Goal: Task Accomplishment & Management: Manage account settings

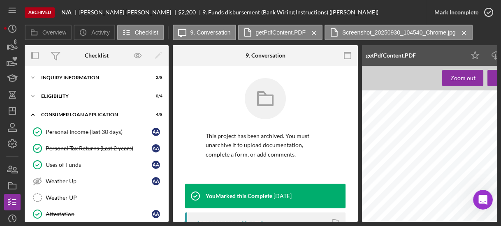
scroll to position [233, 0]
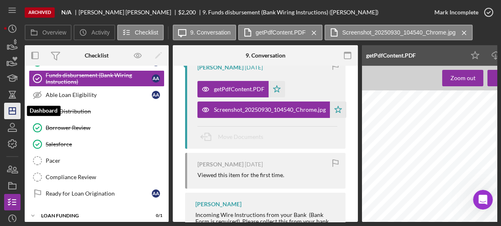
click at [12, 111] on line "button" at bounding box center [12, 111] width 7 height 0
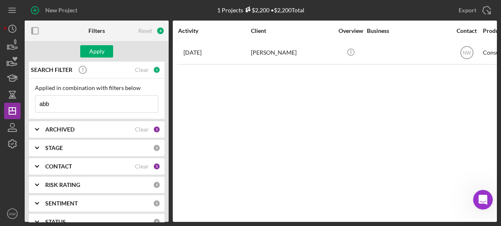
click at [69, 105] on input "abb" at bounding box center [96, 104] width 122 height 16
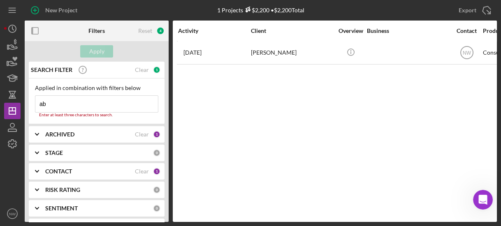
type input "a"
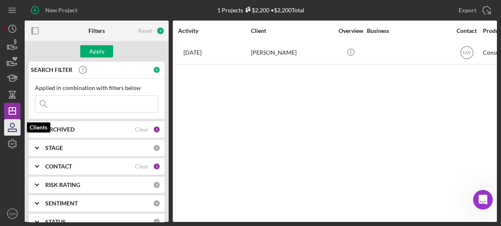
click at [12, 124] on icon "button" at bounding box center [12, 127] width 21 height 21
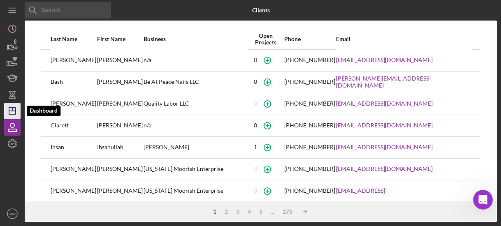
click at [14, 109] on icon "Icon/Dashboard" at bounding box center [12, 111] width 21 height 21
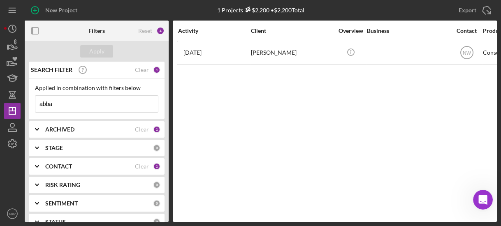
click at [78, 104] on input "abba" at bounding box center [96, 104] width 122 height 16
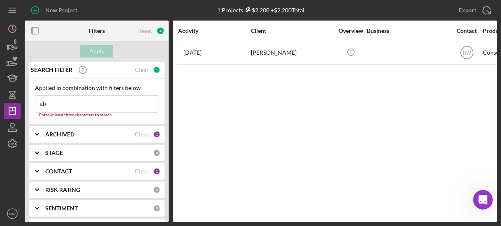
type input "a"
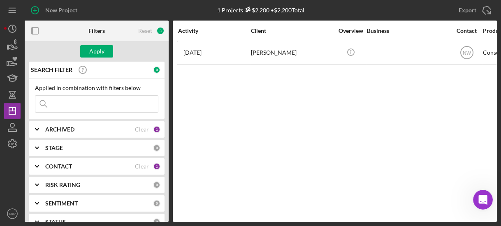
click at [55, 126] on b "ARCHIVED" at bounding box center [59, 129] width 29 height 7
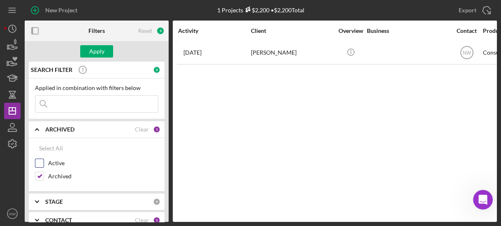
click at [39, 164] on input "Active" at bounding box center [39, 163] width 8 height 8
checkbox input "true"
click at [39, 177] on input "Archived" at bounding box center [39, 176] width 8 height 8
checkbox input "false"
click at [93, 51] on div "Apply" at bounding box center [96, 51] width 15 height 12
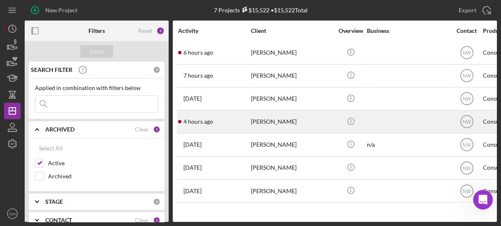
click at [278, 120] on div "[PERSON_NAME]" at bounding box center [292, 122] width 82 height 22
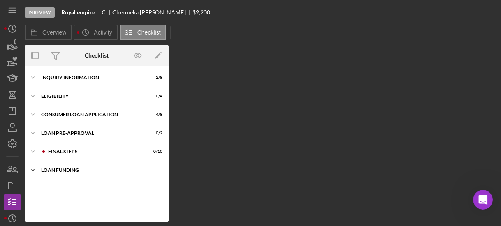
scroll to position [40, 0]
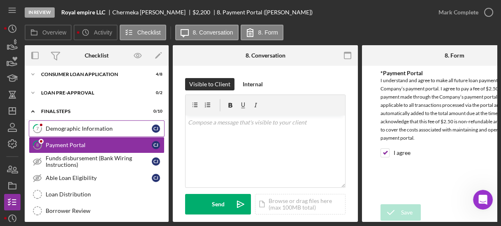
click at [72, 125] on div "Demographic Information" at bounding box center [99, 128] width 106 height 7
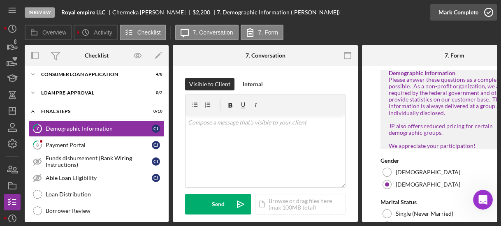
click at [491, 9] on icon "button" at bounding box center [488, 12] width 21 height 21
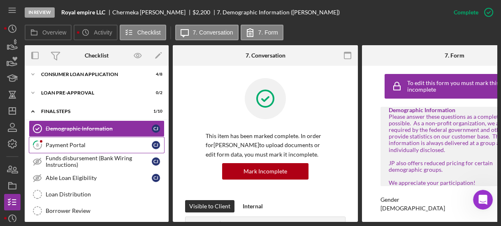
click at [90, 142] on div "Payment Portal" at bounding box center [99, 145] width 106 height 7
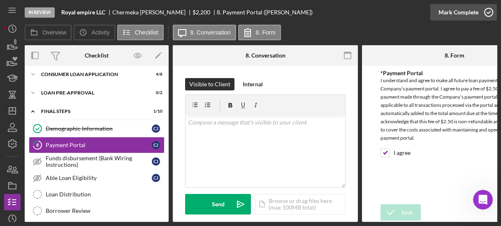
click at [483, 7] on icon "button" at bounding box center [488, 12] width 21 height 21
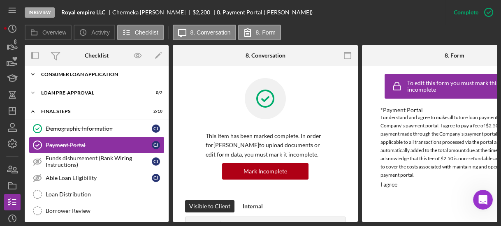
click at [31, 72] on icon "Icon/Expander" at bounding box center [33, 74] width 16 height 16
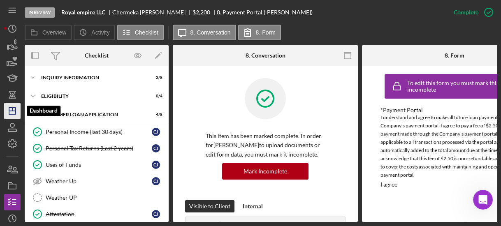
click at [10, 112] on icon "Icon/Dashboard" at bounding box center [12, 111] width 21 height 21
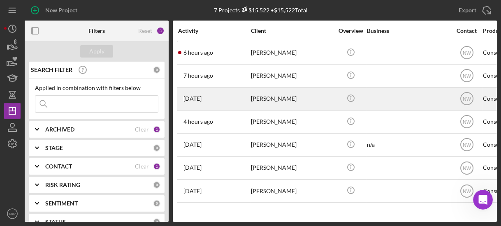
click at [257, 101] on div "[PERSON_NAME]" at bounding box center [292, 99] width 82 height 22
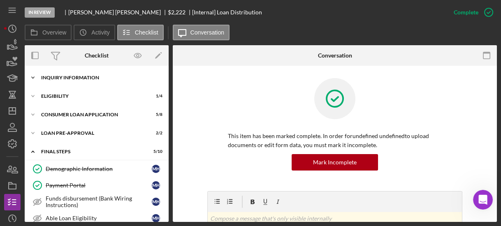
click at [33, 76] on icon "Icon/Expander" at bounding box center [33, 77] width 16 height 16
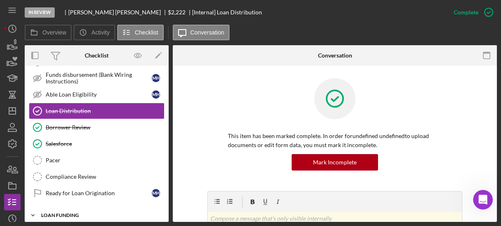
click at [32, 208] on icon "Icon/Expander" at bounding box center [33, 215] width 16 height 16
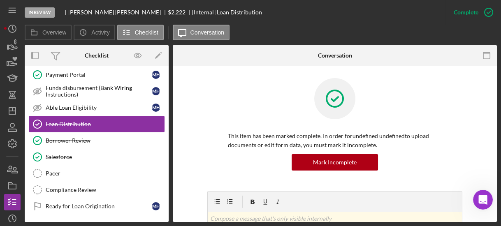
scroll to position [181, 0]
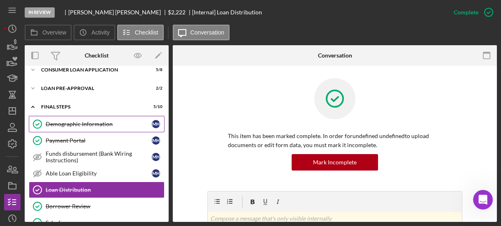
click at [60, 121] on div "Demographic Information" at bounding box center [99, 124] width 106 height 7
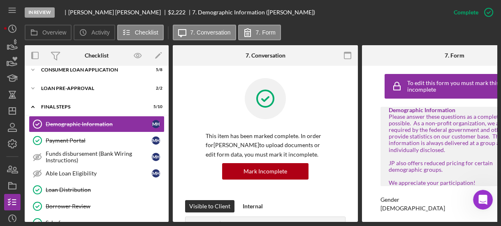
click at [217, 99] on div at bounding box center [264, 104] width 119 height 53
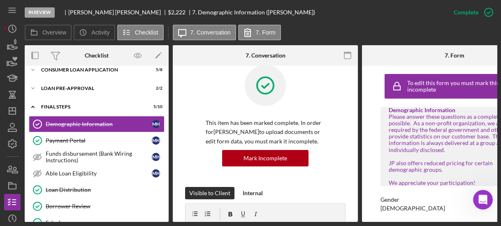
click at [365, 112] on div "To edit this form you must mark this item incomplete Demographic Information Pl…" at bounding box center [454, 144] width 185 height 156
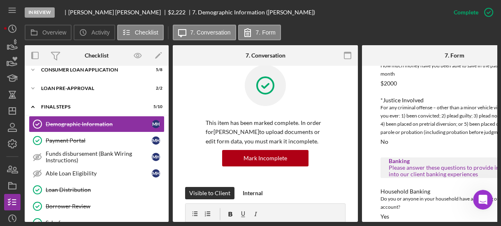
scroll to position [854, 0]
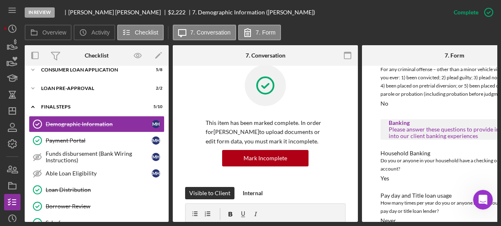
click at [499, 200] on div "In Review [PERSON_NAME] $2,222 $2,222 7. Demographic Information ([PERSON_NAME]…" at bounding box center [250, 113] width 501 height 226
click at [500, 172] on div "In Review [PERSON_NAME] $2,222 $2,222 7. Demographic Information ([PERSON_NAME]…" at bounding box center [250, 113] width 501 height 226
click at [472, 165] on div "Household Banking Do you or anyone in your household have a checking or savings…" at bounding box center [454, 166] width 148 height 32
click at [500, 158] on div "In Review [PERSON_NAME] $2,222 $2,222 7. Demographic Information ([PERSON_NAME]…" at bounding box center [250, 113] width 501 height 226
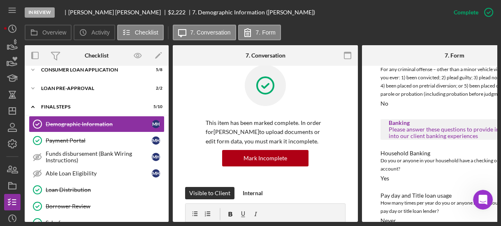
click at [496, 152] on div "In Review [PERSON_NAME] $2,222 $2,222 7. Demographic Information ([PERSON_NAME]…" at bounding box center [250, 113] width 501 height 226
click at [210, 26] on button "Icon/Message 7. Conversation" at bounding box center [204, 33] width 63 height 16
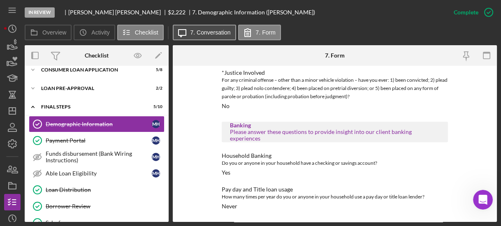
scroll to position [766, 0]
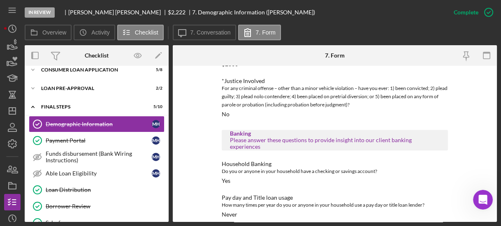
click at [342, 108] on div "*Justice Involved For any criminal offense – other than a minor vehicle violati…" at bounding box center [335, 98] width 226 height 40
click at [499, 141] on div "In Review [PERSON_NAME] $2,222 $2,222 7. Demographic Information ([PERSON_NAME]…" at bounding box center [250, 113] width 501 height 226
click at [500, 146] on div "In Review [PERSON_NAME] $2,222 $2,222 7. Demographic Information ([PERSON_NAME]…" at bounding box center [250, 113] width 501 height 226
click at [349, 167] on div "Do you or anyone in your household have a checking or savings account?" at bounding box center [335, 171] width 226 height 8
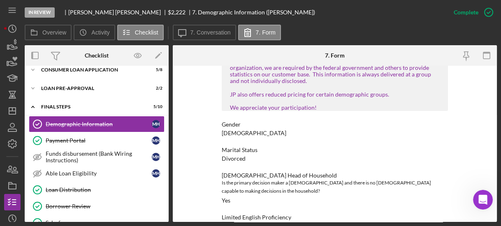
scroll to position [29, 0]
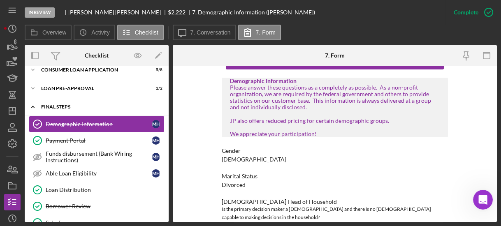
click at [30, 104] on icon "Icon/Expander" at bounding box center [33, 107] width 16 height 16
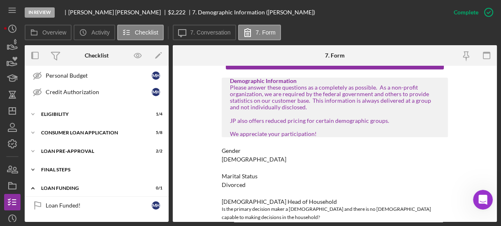
scroll to position [115, 0]
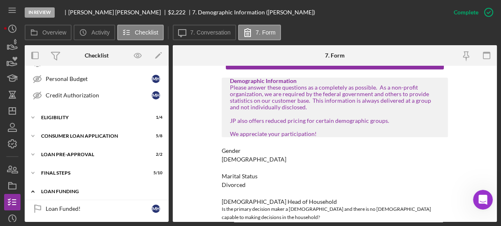
click at [34, 190] on icon "Icon/Expander" at bounding box center [33, 191] width 16 height 16
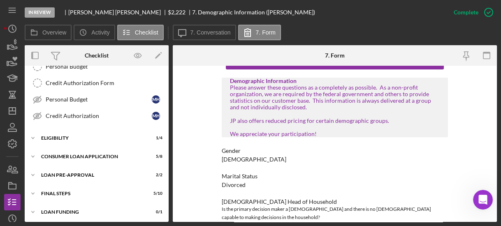
scroll to position [94, 0]
click at [32, 189] on icon "Icon/Expander" at bounding box center [33, 193] width 16 height 16
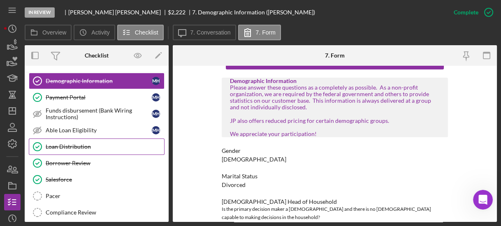
scroll to position [260, 0]
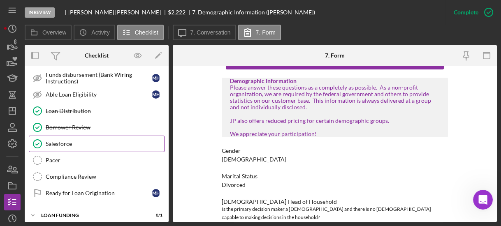
click at [67, 141] on div "Salesforce" at bounding box center [105, 144] width 118 height 7
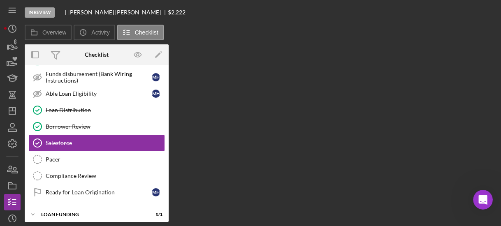
scroll to position [260, 0]
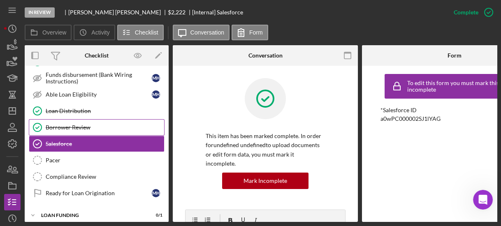
click at [64, 124] on div "Borrower Review" at bounding box center [105, 127] width 118 height 7
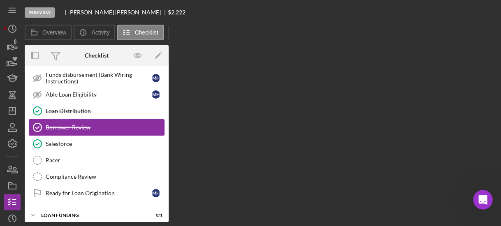
scroll to position [260, 0]
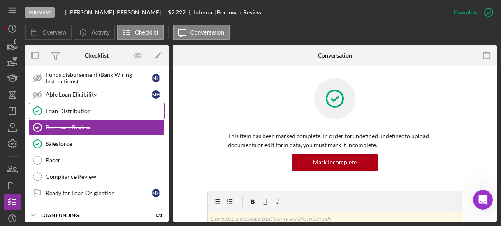
click at [66, 109] on div "Loan Distribution" at bounding box center [105, 111] width 118 height 7
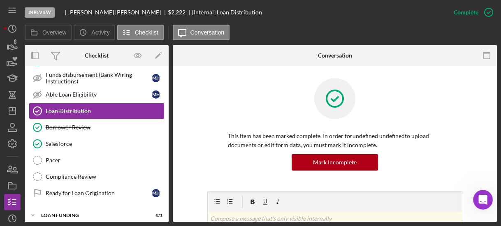
click at [193, 127] on div "This item has been marked complete. In order for undefined undefined to upload …" at bounding box center [334, 134] width 299 height 113
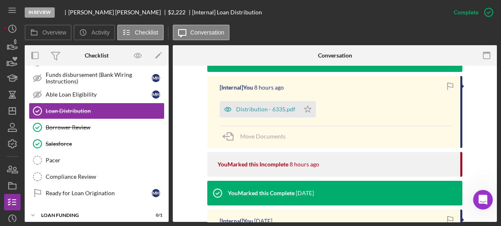
scroll to position [250, 0]
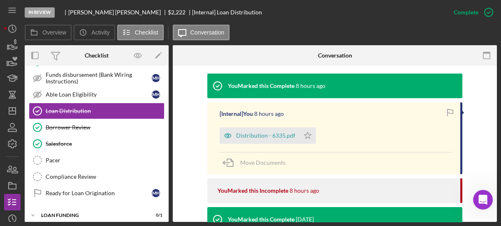
click at [169, 75] on div "Overview Internal Workflow Stage In Review Icon/Dropdown Arrow Archive (can una…" at bounding box center [261, 133] width 472 height 177
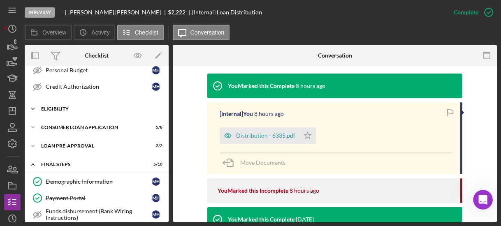
click at [34, 108] on icon "Icon/Expander" at bounding box center [33, 109] width 16 height 16
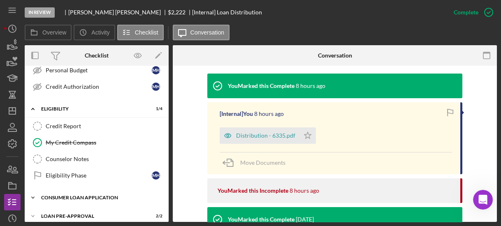
click at [32, 191] on icon "Icon/Expander" at bounding box center [33, 197] width 16 height 16
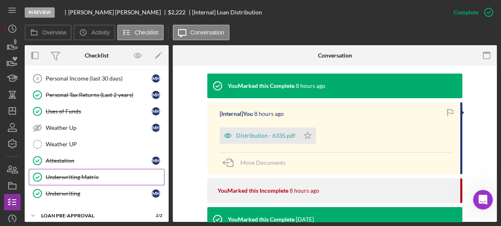
click at [83, 175] on link "Underwriting Matrix Underwriting Matrix" at bounding box center [97, 177] width 136 height 16
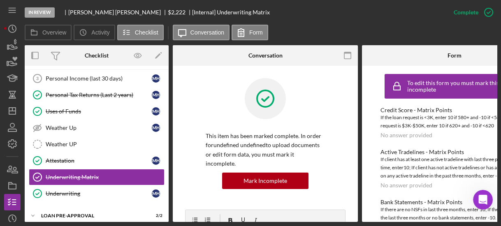
click at [169, 111] on div "Overview Internal Workflow Stage In Review Icon/Dropdown Arrow Archive (can una…" at bounding box center [261, 133] width 472 height 177
click at [164, 110] on div "Personal Income (last 30 days) 3 Personal Income (last 30 days) m h Personal Ta…" at bounding box center [97, 138] width 144 height 136
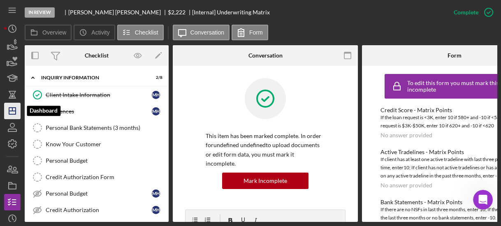
click at [8, 110] on icon "Icon/Dashboard" at bounding box center [12, 111] width 21 height 21
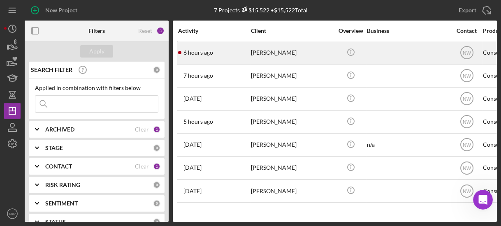
click at [254, 56] on div "[PERSON_NAME]" at bounding box center [292, 53] width 82 height 22
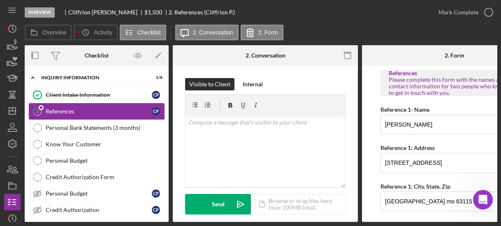
click at [48, 110] on div "References" at bounding box center [99, 111] width 106 height 7
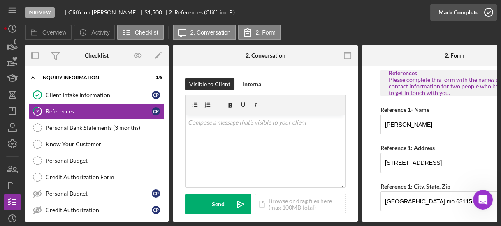
click at [487, 14] on icon "button" at bounding box center [488, 12] width 21 height 21
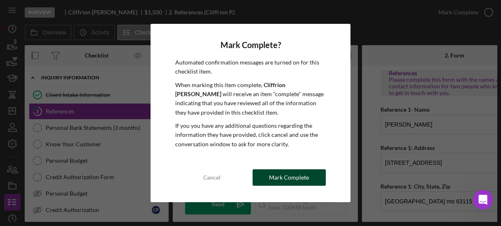
click at [308, 177] on button "Mark Complete" at bounding box center [288, 177] width 73 height 16
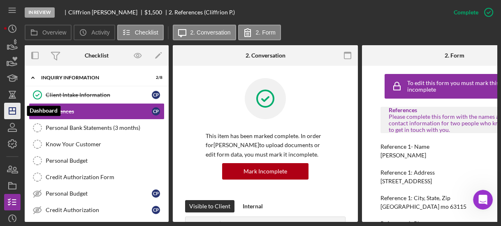
click at [10, 108] on icon "Icon/Dashboard" at bounding box center [12, 111] width 21 height 21
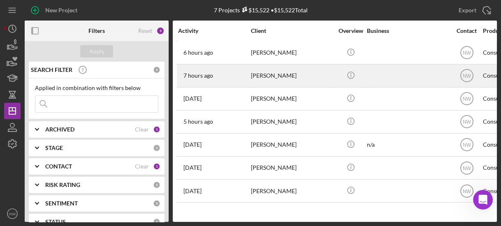
click at [235, 71] on div "7 hours ago [PERSON_NAME]" at bounding box center [214, 76] width 72 height 22
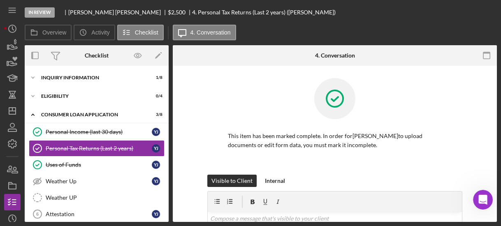
scroll to position [3, 0]
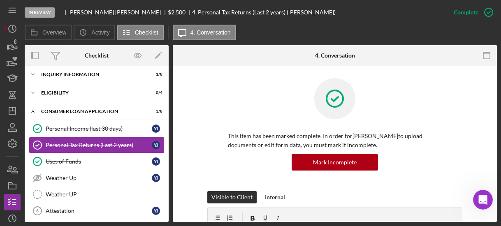
click at [167, 65] on link "Icon/Edit" at bounding box center [158, 55] width 21 height 21
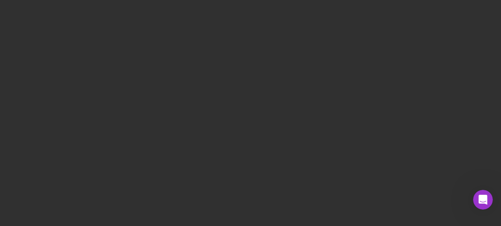
click at [167, 65] on div at bounding box center [250, 111] width 492 height 222
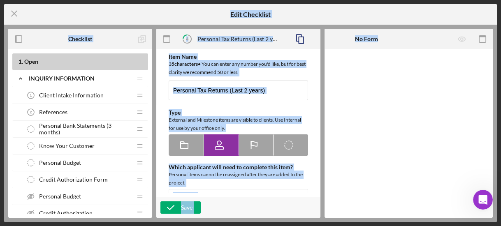
type textarea "<div>Please upload your last two years of personal tax returns.&nbsp; If you di…"
click at [14, 12] on icon "Icon/Menu Close" at bounding box center [14, 13] width 21 height 21
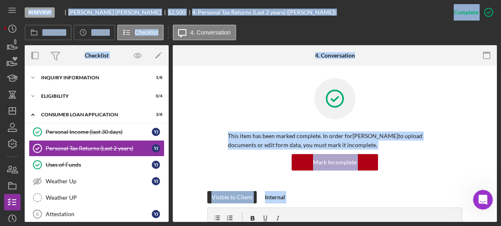
scroll to position [4, 0]
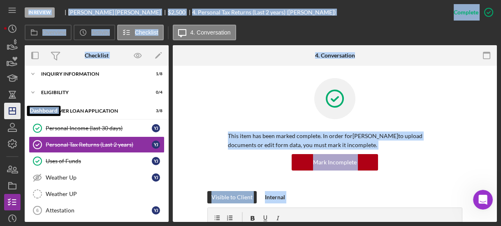
click at [13, 108] on polygon "button" at bounding box center [12, 111] width 7 height 7
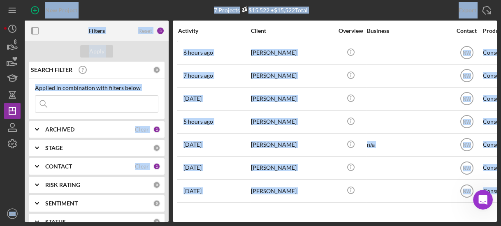
click at [133, 46] on div "Apply" at bounding box center [97, 51] width 144 height 21
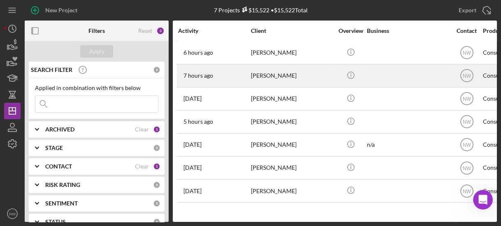
click at [269, 74] on div "[PERSON_NAME]" at bounding box center [292, 76] width 82 height 22
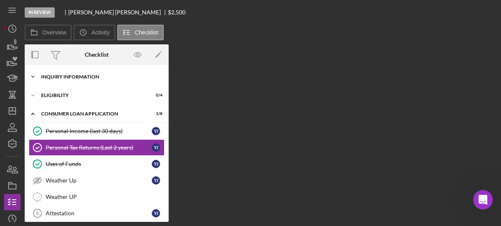
scroll to position [3, 0]
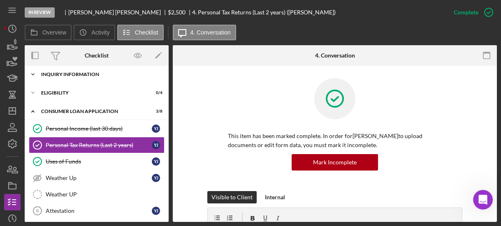
click at [32, 73] on icon "Icon/Expander" at bounding box center [33, 74] width 16 height 16
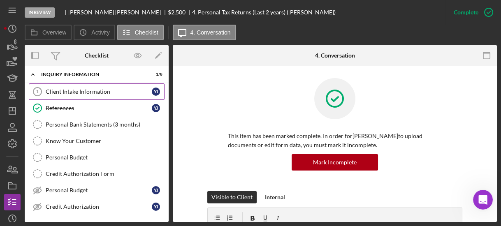
click at [60, 91] on div "Client Intake Information" at bounding box center [99, 91] width 106 height 7
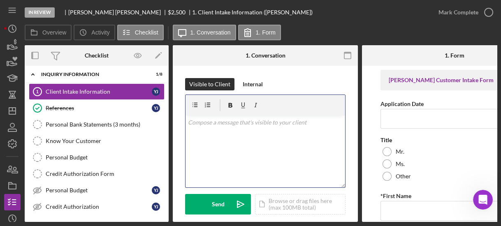
click at [256, 156] on div "v Color teal Color pink Remove color Add row above Add row below Add column bef…" at bounding box center [264, 151] width 159 height 72
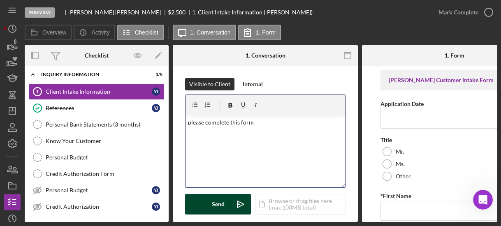
click at [231, 201] on icon "Icon/icon-invite-send" at bounding box center [240, 204] width 21 height 21
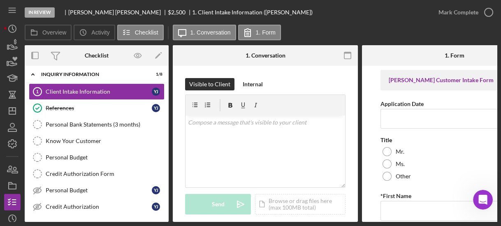
scroll to position [138, 0]
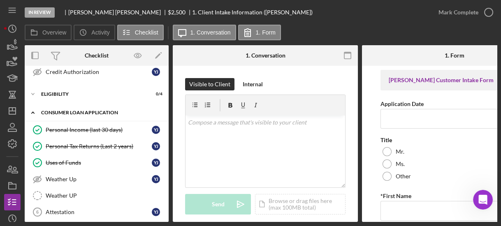
click at [33, 111] on icon "Icon/Expander" at bounding box center [33, 112] width 16 height 16
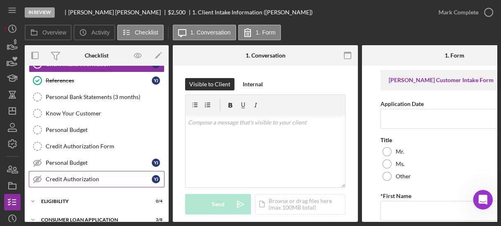
scroll to position [0, 0]
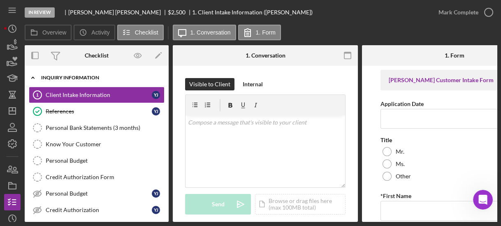
click at [35, 76] on icon "Icon/Expander" at bounding box center [33, 77] width 16 height 16
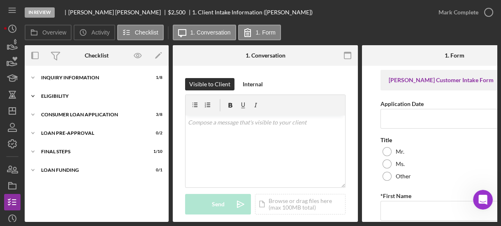
click at [33, 93] on icon "Icon/Expander" at bounding box center [33, 96] width 16 height 16
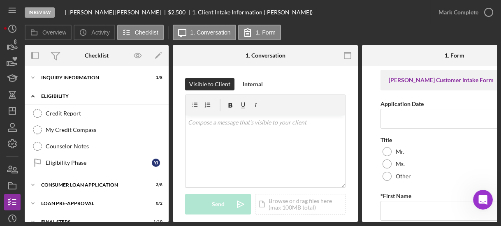
click at [33, 95] on icon "Icon/Expander" at bounding box center [33, 96] width 16 height 16
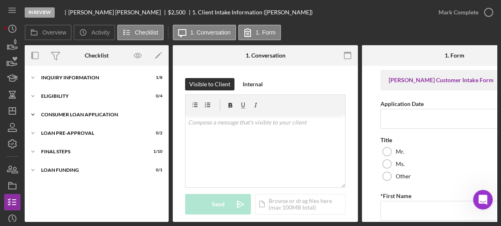
click at [34, 112] on icon "Icon/Expander" at bounding box center [33, 114] width 16 height 16
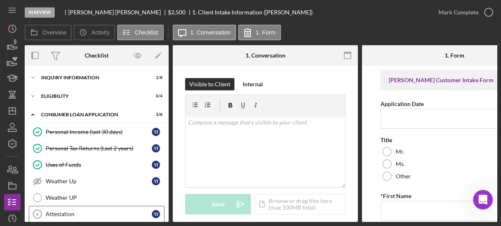
click at [48, 211] on div "Attestation" at bounding box center [99, 214] width 106 height 7
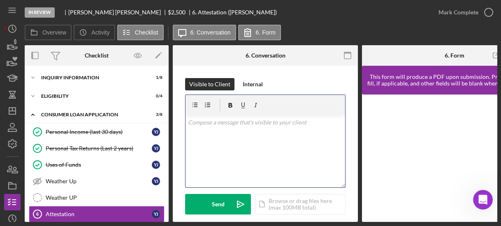
click at [199, 157] on div "v Color teal Color pink Remove color Add row above Add row below Add column bef…" at bounding box center [264, 151] width 159 height 72
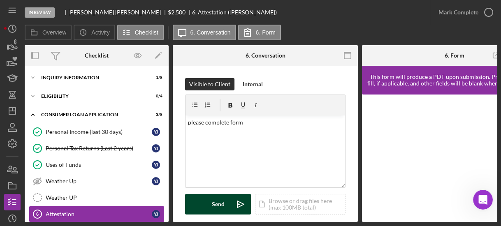
click at [203, 197] on button "Send Icon/icon-invite-send" at bounding box center [218, 204] width 66 height 21
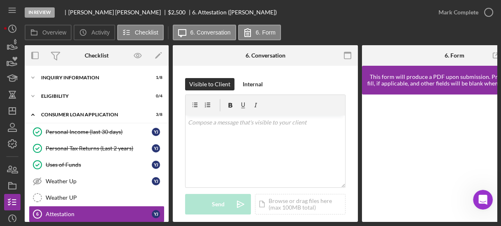
scroll to position [97, 0]
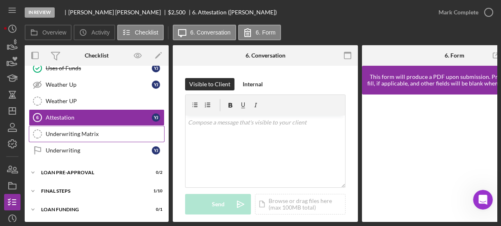
click at [76, 132] on div "Underwriting Matrix" at bounding box center [105, 134] width 118 height 7
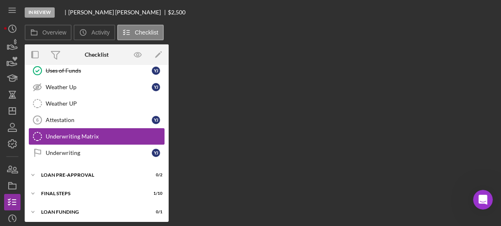
scroll to position [97, 0]
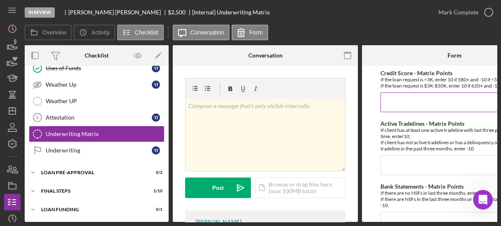
click at [389, 98] on input "Credit Score - Matrix Points" at bounding box center [454, 102] width 148 height 20
type input "10"
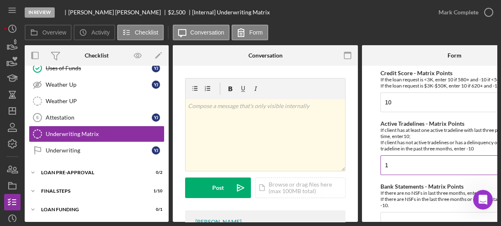
click at [418, 161] on input "1" at bounding box center [454, 165] width 148 height 20
type input "10"
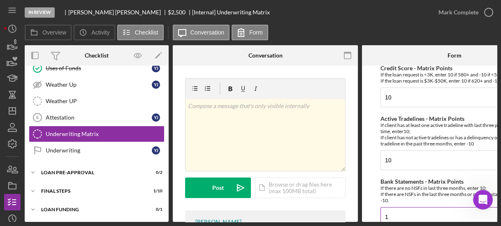
click at [403, 216] on input "1" at bounding box center [454, 217] width 148 height 20
type input "10"
click at [369, 200] on form "Credit Score - Matrix Points If the loan request is <3K, enter 10 if 580+ and -…" at bounding box center [454, 144] width 185 height 156
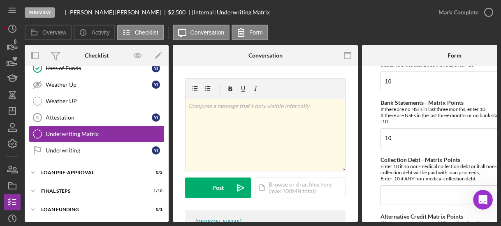
scroll to position [97, 0]
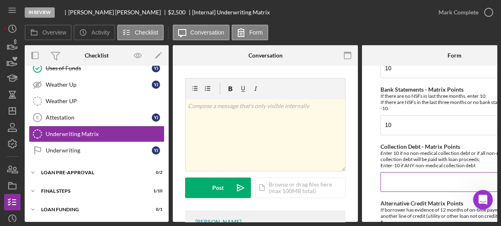
click at [387, 176] on input "Collection Debt - Matrix Points" at bounding box center [454, 182] width 148 height 20
type input "10"
click at [369, 183] on form "Credit Score - Matrix Points If the loan request is <3K, enter 10 if 580+ and -…" at bounding box center [454, 144] width 185 height 156
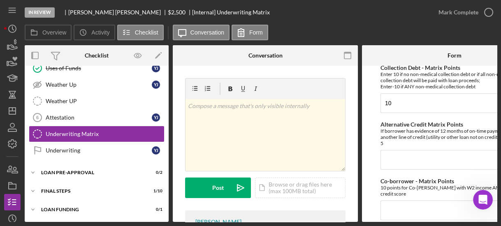
scroll to position [202, 0]
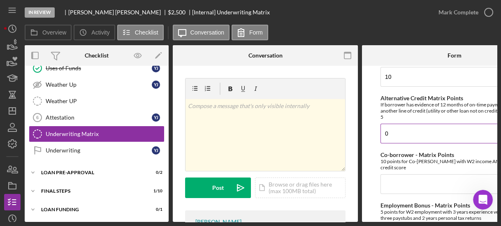
click at [392, 134] on input "0" at bounding box center [454, 134] width 148 height 20
type input "0"
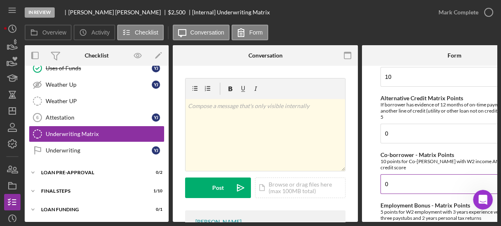
click at [392, 174] on input "0" at bounding box center [454, 184] width 148 height 20
type input "0"
click at [370, 189] on form "Credit Score - Matrix Points If the loan request is <3K, enter 10 if 580+ and -…" at bounding box center [454, 144] width 185 height 156
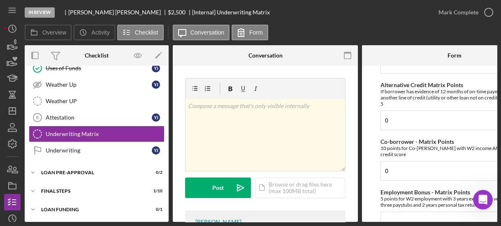
scroll to position [255, 0]
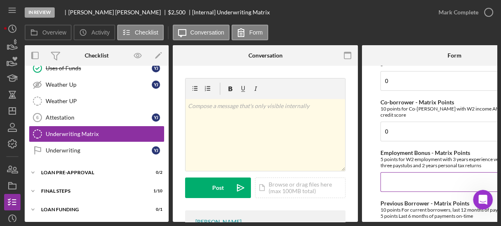
click at [391, 176] on input "Employment Bonus - Matrix Points" at bounding box center [454, 182] width 148 height 20
type input "0"
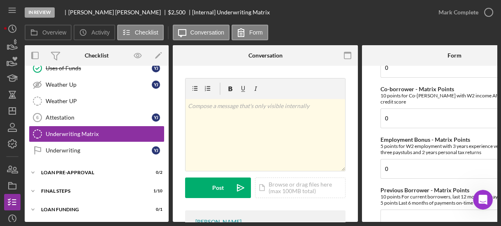
click at [369, 201] on form "Credit Score - Matrix Points If the loan request is <3K, enter 10 if 580+ and -…" at bounding box center [454, 144] width 185 height 156
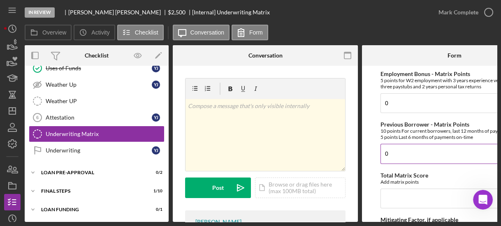
click at [386, 152] on input "0" at bounding box center [454, 154] width 148 height 20
type input "0"
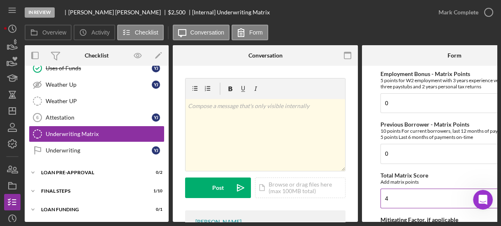
click at [395, 195] on input "4" at bounding box center [454, 199] width 148 height 20
type input "40"
click at [369, 194] on form "Credit Score - Matrix Points If the loan request is <3K, enter 10 if 580+ and -…" at bounding box center [454, 144] width 185 height 156
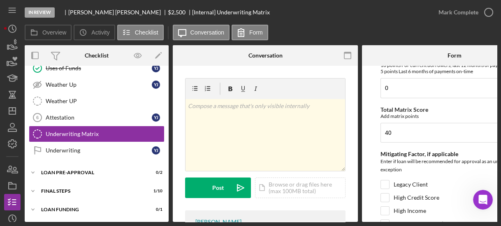
scroll to position [413, 0]
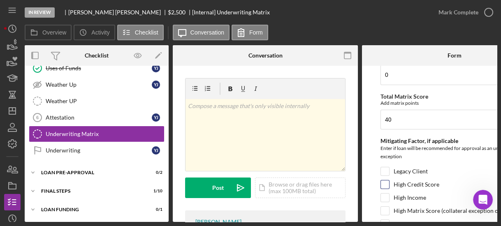
click at [386, 181] on input "High Credit Score" at bounding box center [385, 184] width 8 height 8
checkbox input "true"
click at [369, 187] on form "Credit Score - Matrix Points If the loan request is <3K, enter 10 if 580+ and -…" at bounding box center [454, 144] width 185 height 156
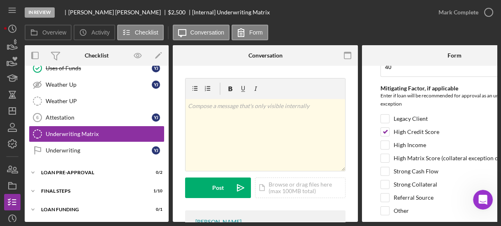
scroll to position [489, 0]
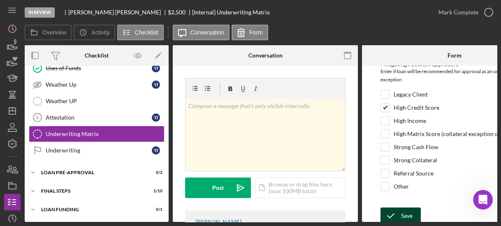
click at [390, 209] on icon "submit" at bounding box center [390, 215] width 21 height 21
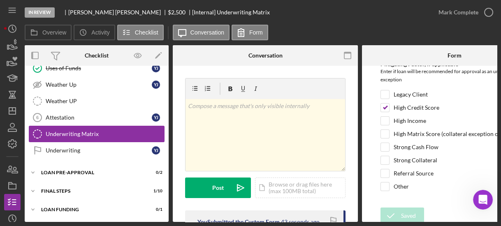
click at [85, 132] on div "Underwriting Matrix" at bounding box center [105, 134] width 118 height 7
click at [69, 131] on div "Underwriting Matrix" at bounding box center [105, 134] width 118 height 7
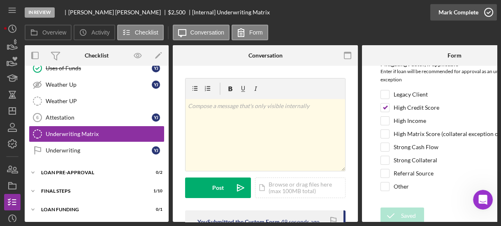
click at [484, 10] on icon "button" at bounding box center [488, 12] width 21 height 21
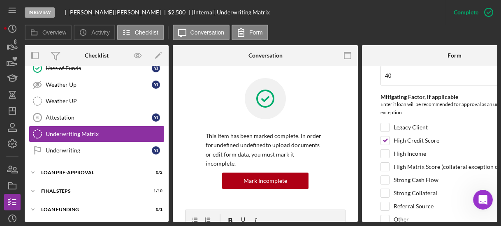
scroll to position [0, 0]
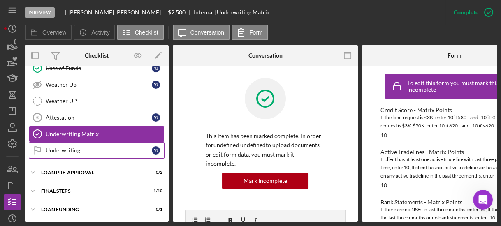
click at [112, 150] on div "Underwriting" at bounding box center [99, 150] width 106 height 7
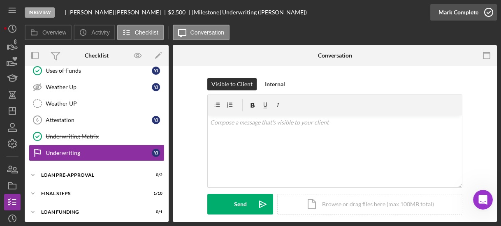
click at [486, 16] on icon "button" at bounding box center [488, 12] width 21 height 21
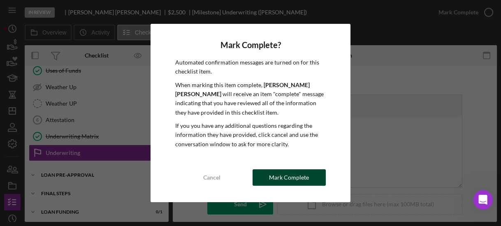
click at [294, 180] on div "Mark Complete" at bounding box center [289, 177] width 40 height 16
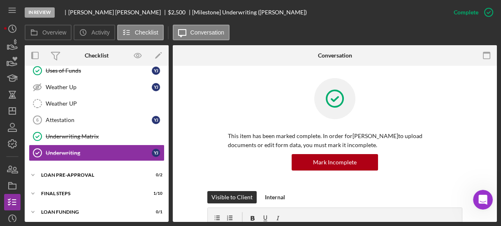
scroll to position [0, 0]
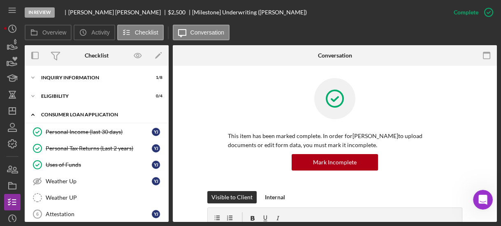
click at [30, 115] on icon "Icon/Expander" at bounding box center [33, 114] width 16 height 16
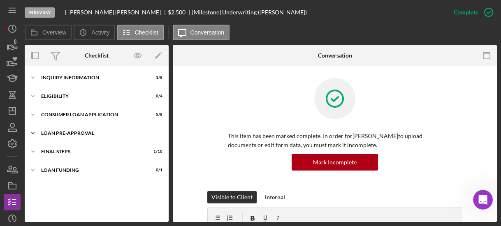
click at [31, 133] on icon "Icon/Expander" at bounding box center [33, 133] width 16 height 16
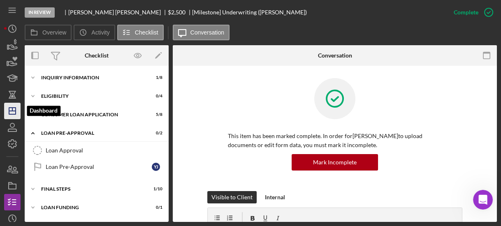
click at [9, 111] on icon "Icon/Dashboard" at bounding box center [12, 111] width 21 height 21
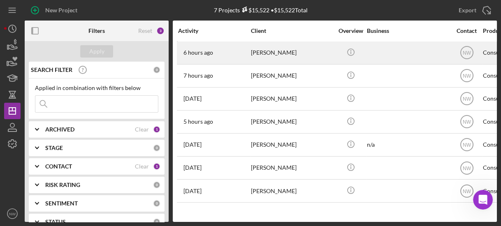
click at [259, 51] on div "[PERSON_NAME]" at bounding box center [292, 53] width 82 height 22
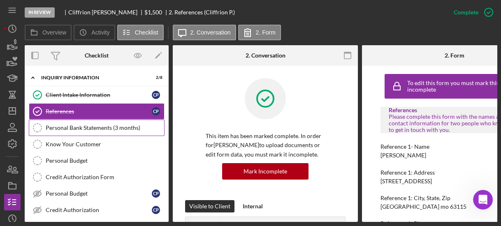
click at [59, 126] on div "Personal Bank Statements (3 months)" at bounding box center [105, 128] width 118 height 7
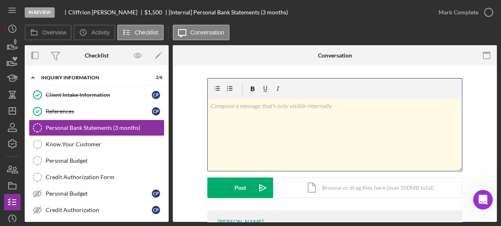
click at [255, 150] on div "v Color teal Color pink Remove color Add row above Add row below Add column bef…" at bounding box center [335, 135] width 254 height 72
click at [182, 143] on div "v Color teal Color pink Remove color Add row above Add row below Add column bef…" at bounding box center [335, 168] width 324 height 204
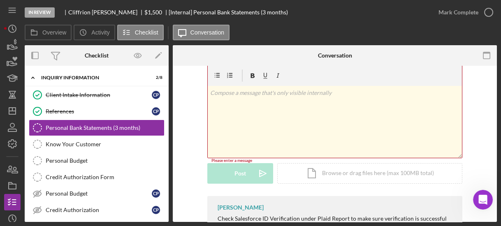
scroll to position [46, 0]
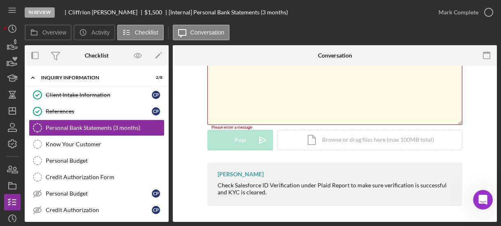
click at [242, 85] on div "v Color teal Color pink Remove color Add row above Add row below Add column bef…" at bounding box center [335, 89] width 254 height 72
click at [242, 80] on div "v Color teal Color pink Remove color Add row above Add row below Add column bef…" at bounding box center [335, 89] width 254 height 72
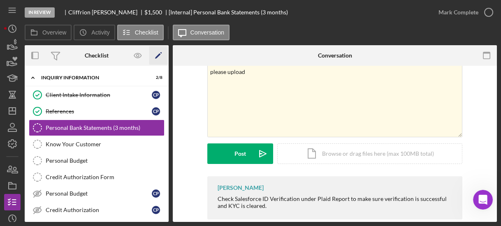
click at [166, 58] on icon "Icon/Edit" at bounding box center [158, 55] width 18 height 18
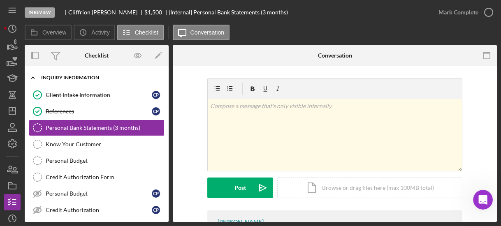
click at [32, 76] on icon "Icon/Expander" at bounding box center [33, 77] width 16 height 16
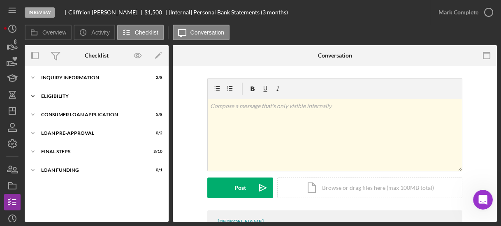
click at [38, 93] on icon "Icon/Expander" at bounding box center [33, 96] width 16 height 16
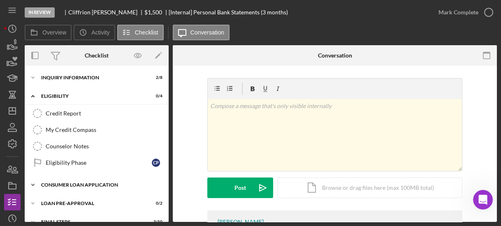
click at [32, 185] on icon "Icon/Expander" at bounding box center [33, 185] width 16 height 16
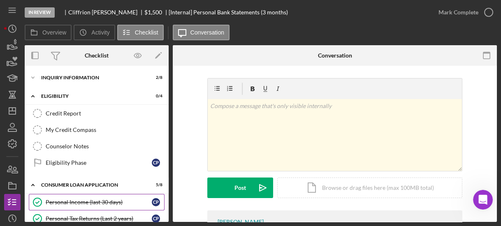
click at [62, 199] on div "Personal Income (last 30 days)" at bounding box center [99, 202] width 106 height 7
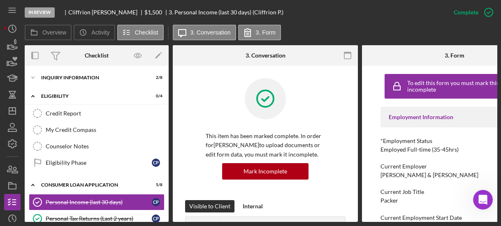
click at [199, 112] on div "This item has been marked complete. In order for [PERSON_NAME] to upload docume…" at bounding box center [265, 139] width 160 height 122
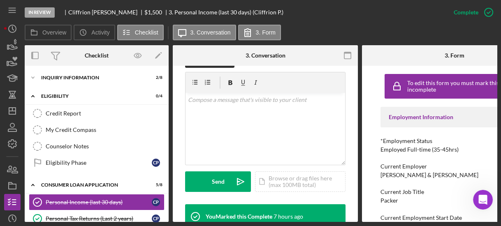
scroll to position [79, 0]
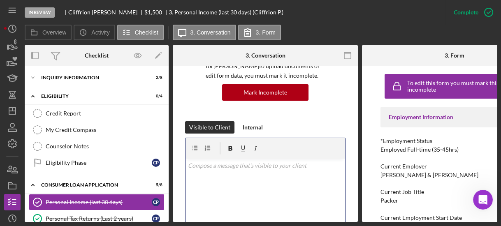
click at [208, 169] on p at bounding box center [265, 165] width 155 height 9
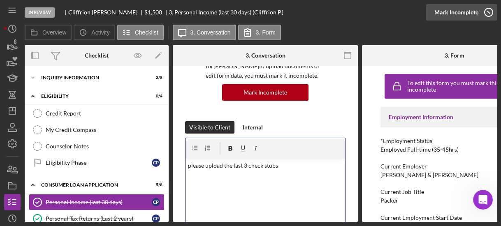
click at [483, 11] on icon "button" at bounding box center [488, 12] width 21 height 21
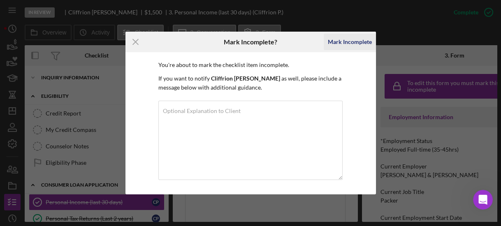
click at [335, 42] on div "Mark Incomplete" at bounding box center [350, 42] width 44 height 16
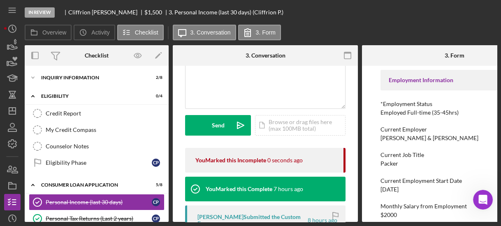
scroll to position [0, 0]
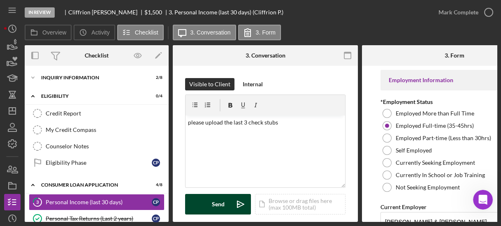
click at [219, 206] on div "Send" at bounding box center [218, 204] width 13 height 21
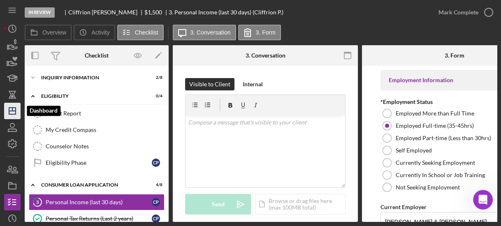
click at [14, 115] on icon "Icon/Dashboard" at bounding box center [12, 111] width 21 height 21
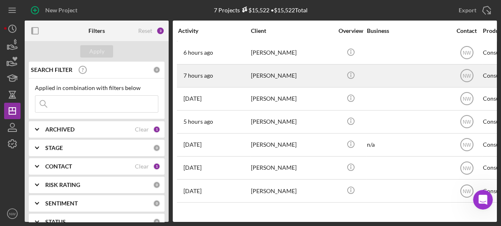
click at [264, 72] on div "[PERSON_NAME]" at bounding box center [292, 76] width 82 height 22
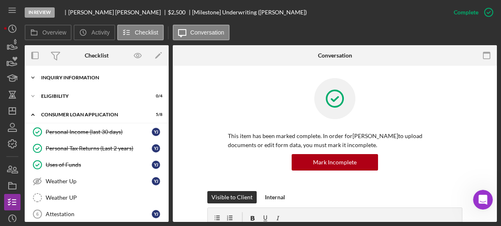
click at [31, 78] on icon "Icon/Expander" at bounding box center [33, 77] width 16 height 16
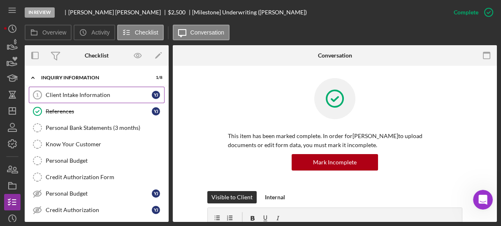
click at [60, 97] on div "Client Intake Information" at bounding box center [99, 95] width 106 height 7
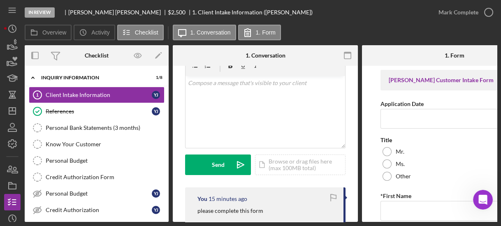
scroll to position [118, 0]
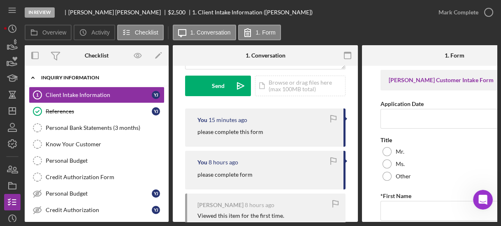
click at [35, 78] on icon "Icon/Expander" at bounding box center [33, 77] width 16 height 16
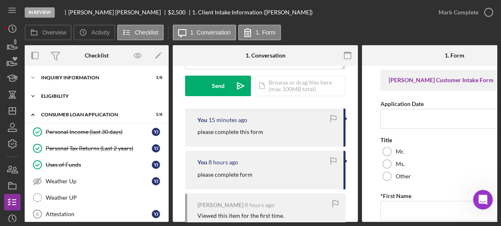
click at [32, 95] on polyline at bounding box center [33, 96] width 2 height 2
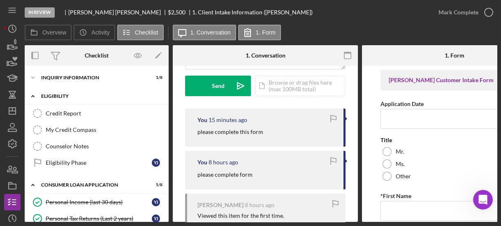
click at [31, 95] on icon "Icon/Expander" at bounding box center [33, 96] width 16 height 16
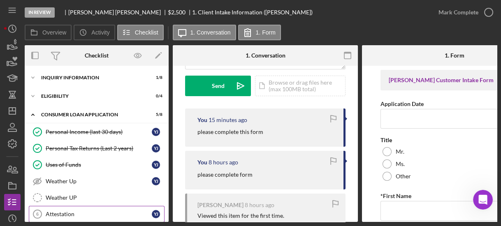
click at [62, 212] on div "Attestation" at bounding box center [99, 214] width 106 height 7
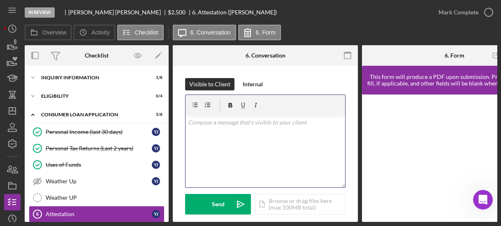
click at [210, 146] on div "v Color teal Color pink Remove color Add row above Add row below Add column bef…" at bounding box center [264, 151] width 159 height 72
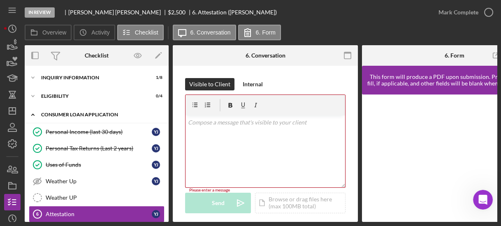
click at [32, 113] on icon "Icon/Expander" at bounding box center [33, 114] width 16 height 16
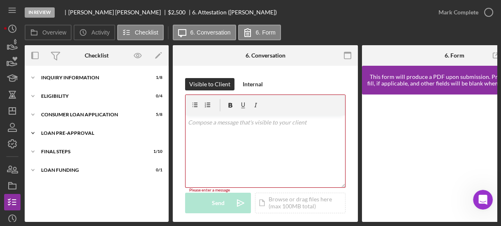
click at [32, 133] on polyline at bounding box center [33, 133] width 2 height 2
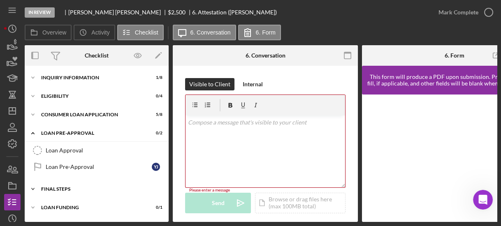
click at [34, 186] on icon "Icon/Expander" at bounding box center [33, 189] width 16 height 16
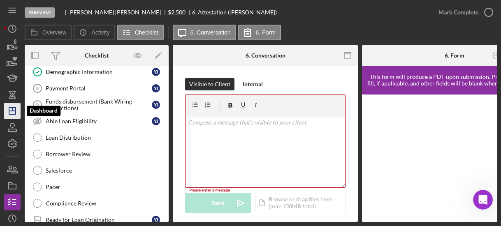
click at [11, 109] on icon "Icon/Dashboard" at bounding box center [12, 111] width 21 height 21
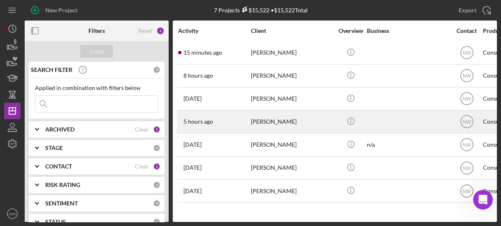
click at [261, 119] on div "[PERSON_NAME]" at bounding box center [292, 122] width 82 height 22
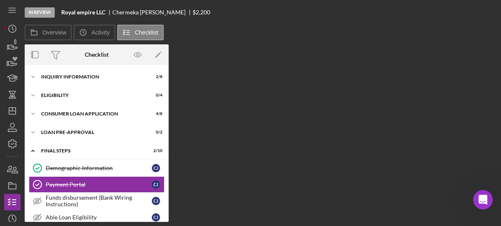
scroll to position [40, 0]
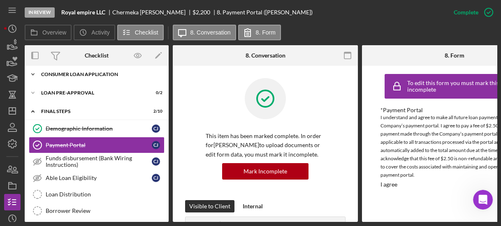
click at [32, 74] on polyline at bounding box center [33, 75] width 2 height 2
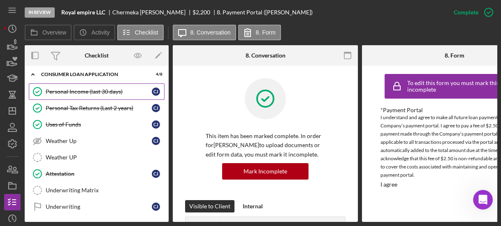
click at [46, 93] on div "Personal Income (last 30 days)" at bounding box center [99, 91] width 106 height 7
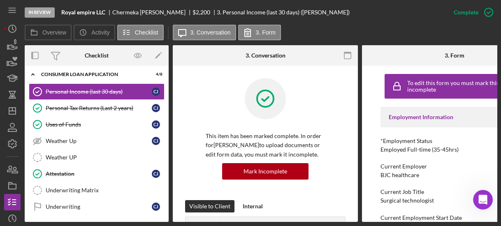
click at [200, 113] on div "This item has been marked complete. In order for [PERSON_NAME] to upload docume…" at bounding box center [265, 139] width 160 height 122
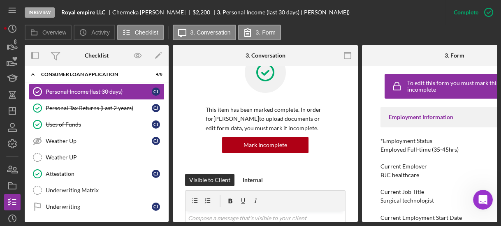
scroll to position [13, 0]
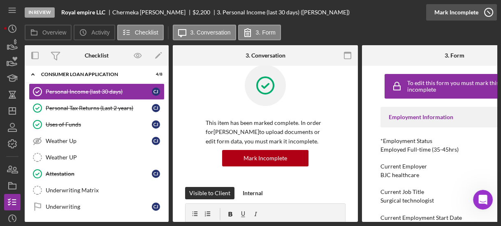
click at [486, 12] on icon "button" at bounding box center [488, 12] width 21 height 21
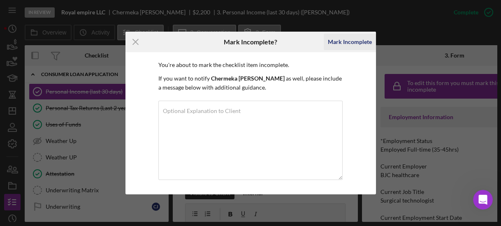
click at [330, 44] on div "Mark Incomplete" at bounding box center [350, 42] width 44 height 16
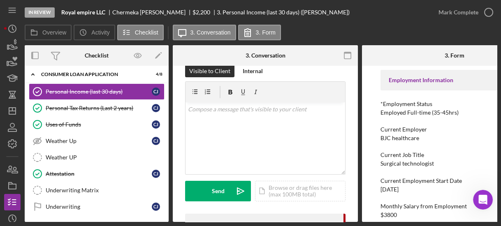
scroll to position [0, 0]
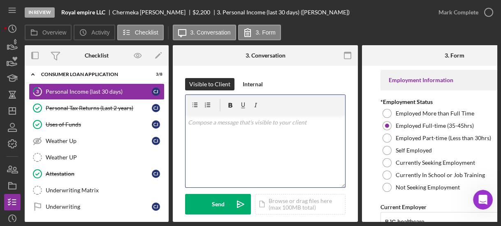
click at [217, 126] on p at bounding box center [265, 122] width 155 height 9
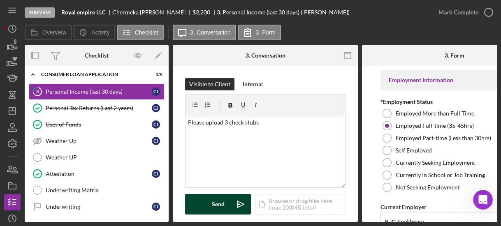
click at [222, 202] on div "Send" at bounding box center [218, 204] width 13 height 21
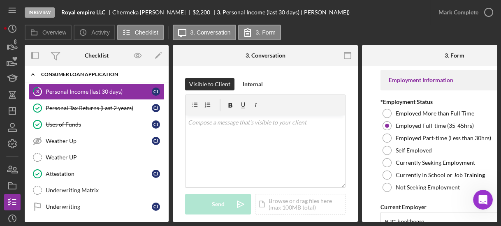
click at [31, 72] on icon "Icon/Expander" at bounding box center [33, 74] width 16 height 16
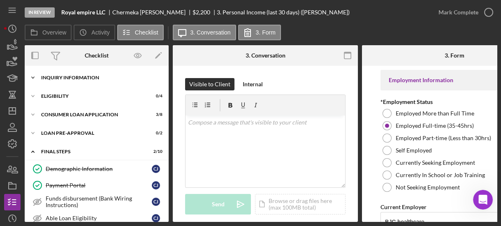
click at [33, 77] on icon "Icon/Expander" at bounding box center [33, 77] width 16 height 16
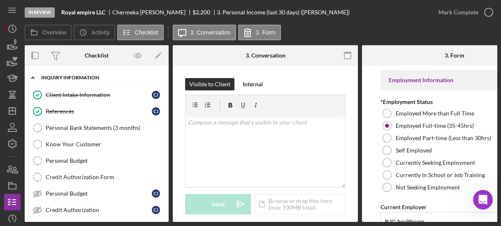
click at [33, 77] on polyline at bounding box center [33, 78] width 2 height 2
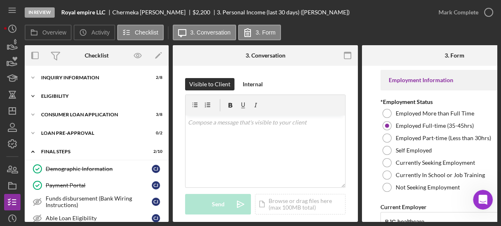
click at [31, 96] on icon "Icon/Expander" at bounding box center [33, 96] width 16 height 16
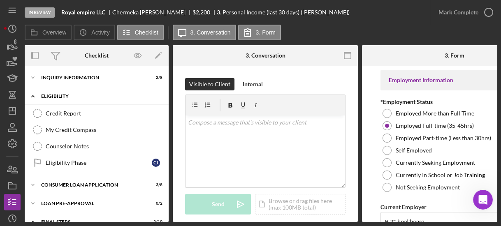
click at [31, 96] on icon "Icon/Expander" at bounding box center [33, 96] width 16 height 16
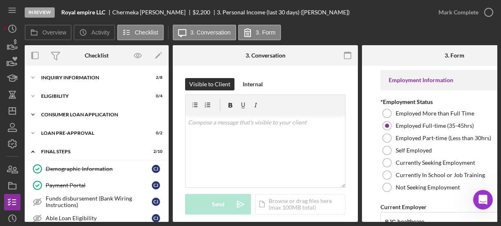
click at [33, 113] on icon "Icon/Expander" at bounding box center [33, 114] width 16 height 16
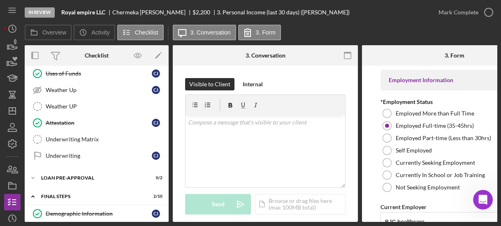
scroll to position [25, 0]
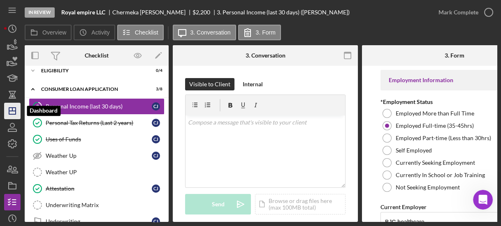
click at [11, 108] on icon "Icon/Dashboard" at bounding box center [12, 111] width 21 height 21
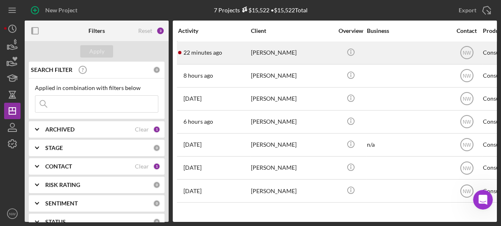
click at [249, 56] on div "22 minutes ago [PERSON_NAME]" at bounding box center [214, 53] width 72 height 22
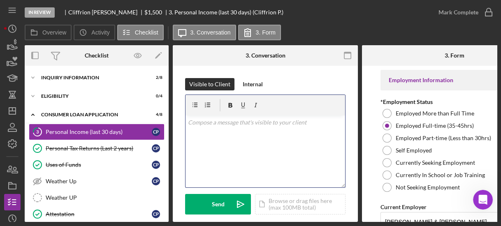
click at [197, 145] on div "v Color teal Color pink Remove color Add row above Add row below Add column bef…" at bounding box center [264, 151] width 159 height 72
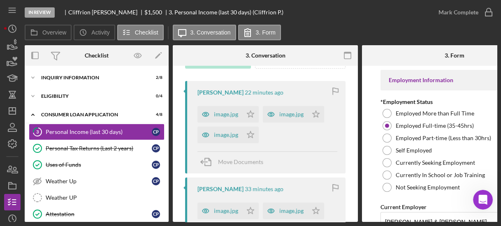
scroll to position [197, 0]
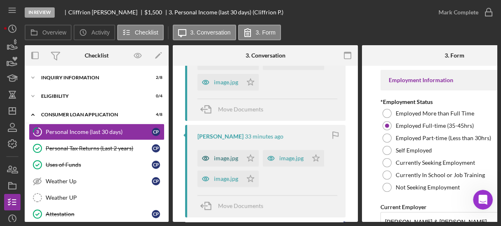
click at [217, 156] on div "image.jpg" at bounding box center [226, 158] width 24 height 7
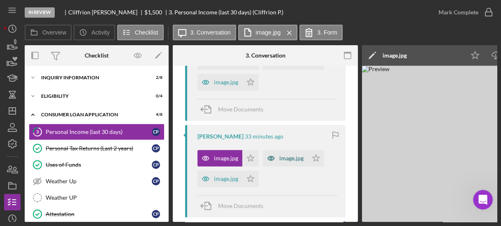
click at [280, 158] on div "image.jpg" at bounding box center [291, 158] width 24 height 7
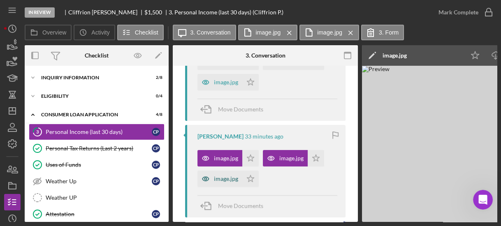
click at [230, 175] on div "image.jpg" at bounding box center [226, 178] width 24 height 7
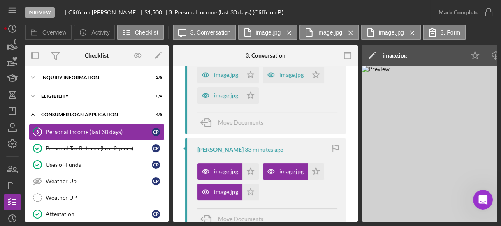
scroll to position [105, 0]
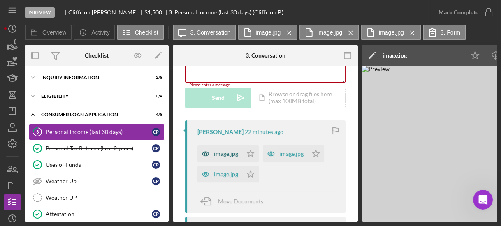
click at [224, 153] on div "image.jpg" at bounding box center [226, 153] width 24 height 7
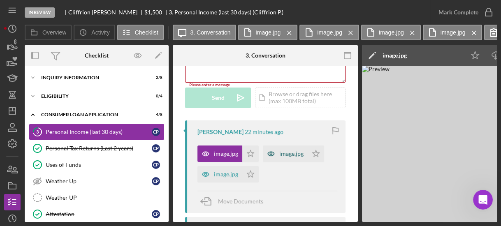
click at [283, 154] on div "image.jpg" at bounding box center [291, 153] width 24 height 7
click at [315, 152] on icon "Icon/Star" at bounding box center [315, 153] width 16 height 16
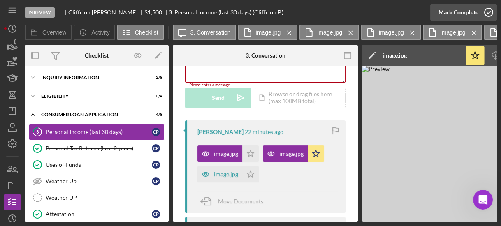
click at [487, 12] on icon "button" at bounding box center [488, 12] width 21 height 21
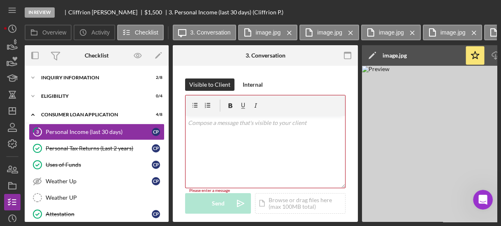
scroll to position [227, 0]
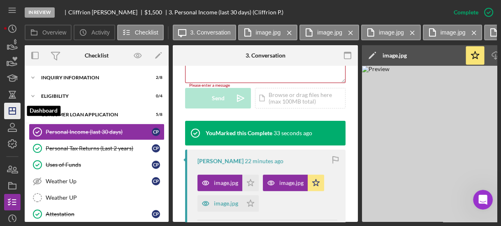
click at [11, 109] on icon "Icon/Dashboard" at bounding box center [12, 111] width 21 height 21
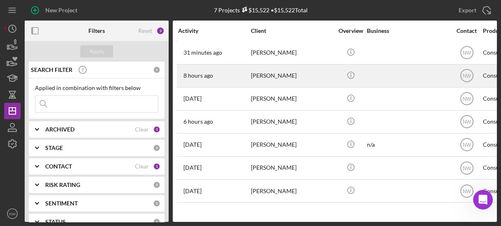
click at [248, 74] on div "8 hours ago [PERSON_NAME]" at bounding box center [214, 76] width 72 height 22
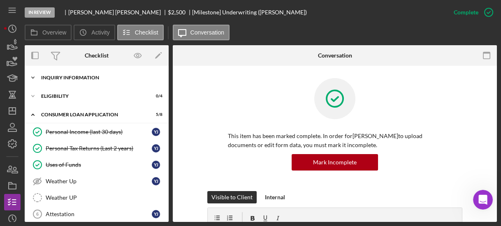
click at [34, 77] on polyline at bounding box center [33, 78] width 2 height 2
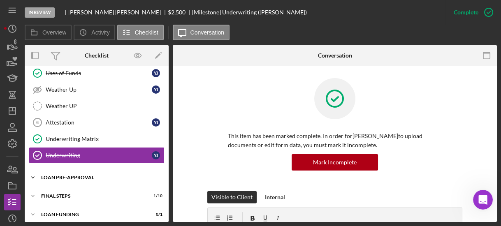
click at [32, 170] on icon "Icon/Expander" at bounding box center [33, 177] width 16 height 16
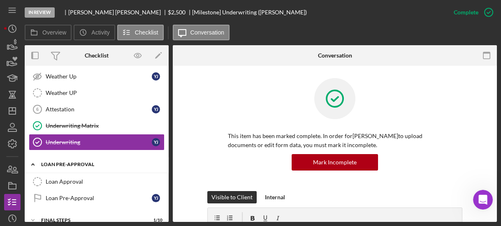
scroll to position [264, 0]
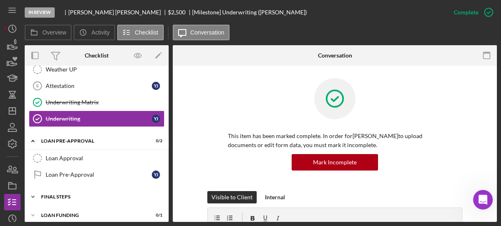
click at [33, 190] on icon "Icon/Expander" at bounding box center [33, 197] width 16 height 16
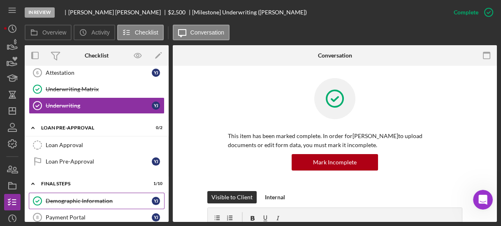
click at [56, 198] on div "Demographic Information" at bounding box center [99, 201] width 106 height 7
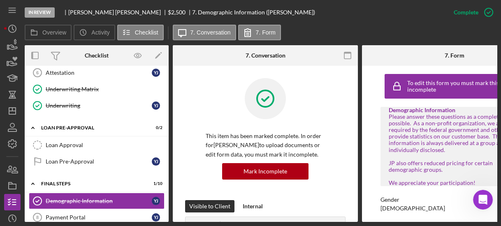
click at [201, 152] on div "This item has been marked complete. In order for [PERSON_NAME] to upload docume…" at bounding box center [265, 139] width 160 height 122
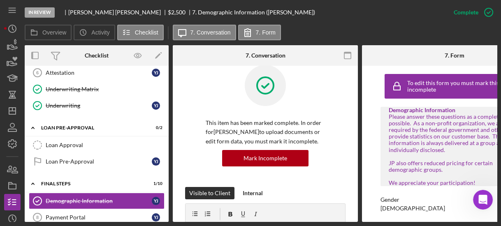
click at [376, 167] on div "To edit this form you must mark this item incomplete Demographic Information Pl…" at bounding box center [454, 144] width 185 height 156
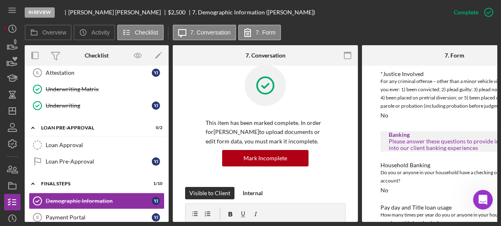
scroll to position [854, 0]
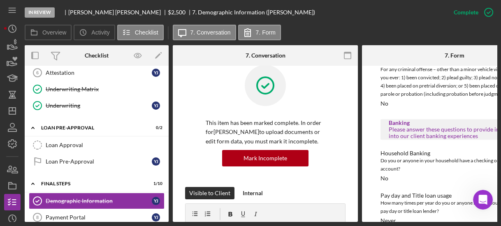
click at [381, 199] on div "How many times per year do you or anyone in your household use a pay day or tit…" at bounding box center [454, 207] width 148 height 16
click at [374, 180] on div "To edit this form you must mark this item incomplete Demographic Information Pl…" at bounding box center [454, 144] width 185 height 156
click at [374, 182] on div "To edit this form you must mark this item incomplete Demographic Information Pl…" at bounding box center [454, 144] width 185 height 156
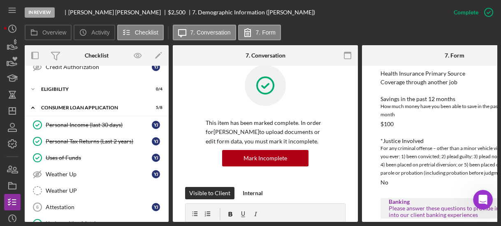
scroll to position [8, 0]
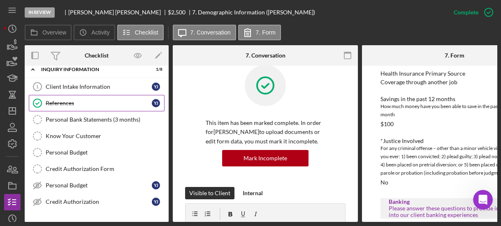
click at [117, 98] on link "References References Y J" at bounding box center [97, 103] width 136 height 16
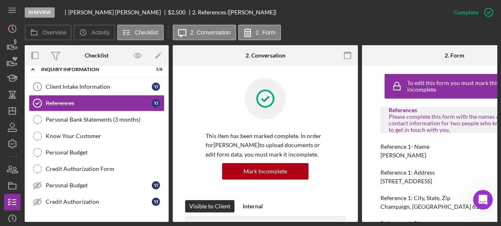
click at [187, 112] on div "This item has been marked complete. In order for [PERSON_NAME] to upload docume…" at bounding box center [265, 139] width 160 height 122
drag, startPoint x: 378, startPoint y: 155, endPoint x: 422, endPoint y: 155, distance: 44.8
click at [422, 155] on div "To edit this form you must mark this item incomplete References Please complete…" at bounding box center [454, 144] width 185 height 156
copy div "[PERSON_NAME]"
click at [495, 215] on div "References Please complete this form with the names and contact information for…" at bounding box center [454, 222] width 148 height 231
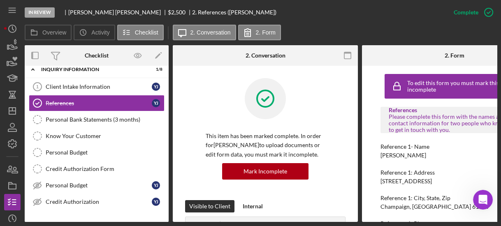
click at [376, 163] on div "To edit this form you must mark this item incomplete References Please complete…" at bounding box center [454, 144] width 185 height 156
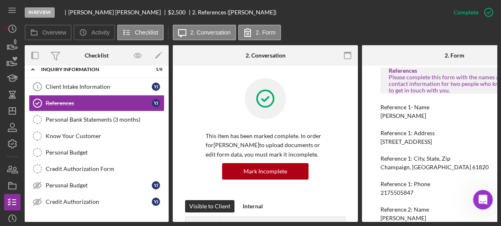
scroll to position [66, 0]
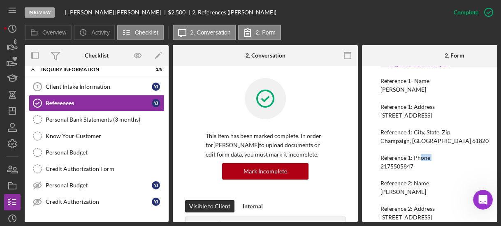
drag, startPoint x: 376, startPoint y: 163, endPoint x: 418, endPoint y: 161, distance: 42.8
click at [418, 161] on div "To edit this form you must mark this item incomplete References Please complete…" at bounding box center [454, 144] width 185 height 156
drag, startPoint x: 416, startPoint y: 167, endPoint x: 379, endPoint y: 166, distance: 36.6
click at [379, 166] on div "To edit this form you must mark this item incomplete References Please complete…" at bounding box center [454, 144] width 185 height 156
copy div "2175505847"
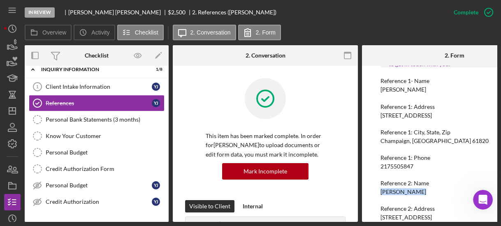
drag, startPoint x: 379, startPoint y: 191, endPoint x: 421, endPoint y: 191, distance: 41.9
click at [421, 191] on div "To edit this form you must mark this item incomplete References Please complete…" at bounding box center [454, 144] width 185 height 156
copy div "[PERSON_NAME]"
click at [490, 212] on div "Reference 2: Address [STREET_ADDRESS]" at bounding box center [454, 212] width 148 height 15
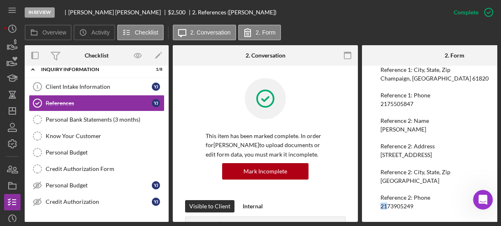
scroll to position [130, 0]
drag, startPoint x: 379, startPoint y: 217, endPoint x: 419, endPoint y: 210, distance: 40.6
click at [419, 210] on div "To edit this form you must mark this item incomplete References Please complete…" at bounding box center [454, 144] width 185 height 156
copy div "2173905249"
click at [32, 71] on icon "Icon/Expander" at bounding box center [33, 69] width 16 height 16
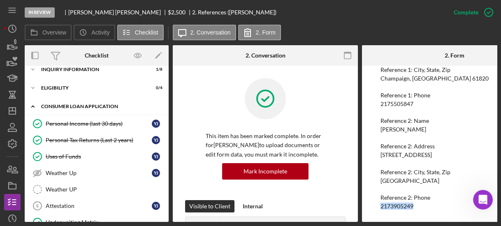
click at [35, 103] on icon "Icon/Expander" at bounding box center [33, 106] width 16 height 16
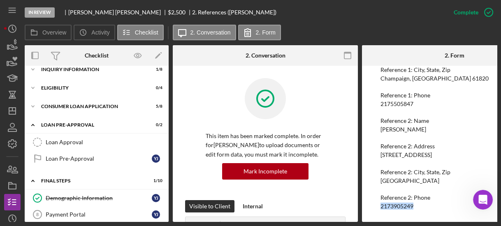
scroll to position [143, 0]
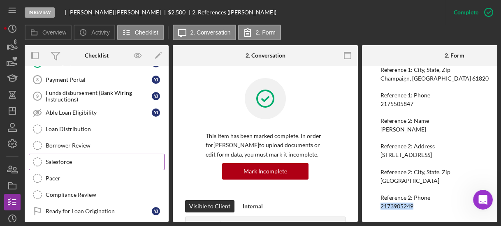
click at [72, 159] on div "Salesforce" at bounding box center [105, 162] width 118 height 7
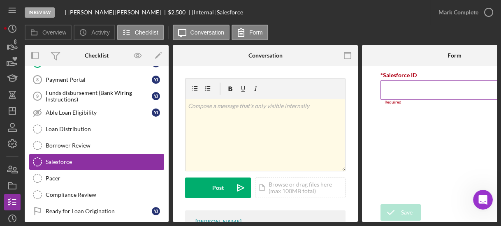
paste input "a0wPC000002StObYAK"
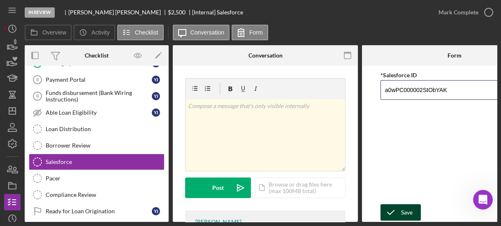
type input "a0wPC000002StObYAK"
click at [401, 205] on div "Save" at bounding box center [407, 212] width 12 height 16
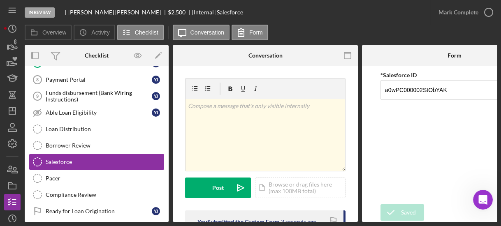
click at [0, 0] on icon "button" at bounding box center [0, 0] width 0 height 0
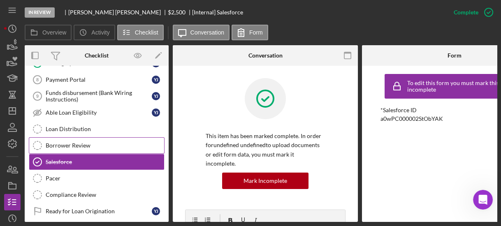
click at [90, 143] on div "Borrower Review" at bounding box center [105, 145] width 118 height 7
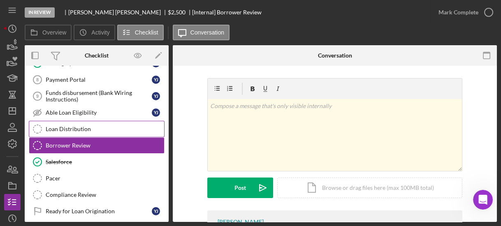
click at [67, 126] on div "Loan Distribution" at bounding box center [105, 129] width 118 height 7
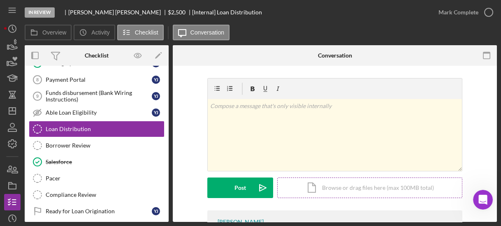
click at [315, 183] on div "Icon/Document Browse or drag files here (max 100MB total) Tap to choose files o…" at bounding box center [369, 188] width 185 height 21
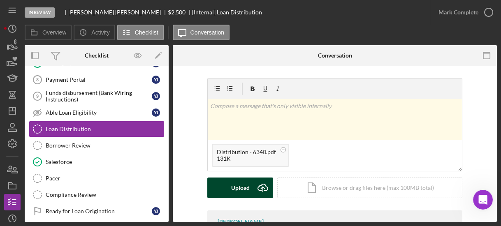
click at [236, 187] on div "Upload" at bounding box center [240, 188] width 18 height 21
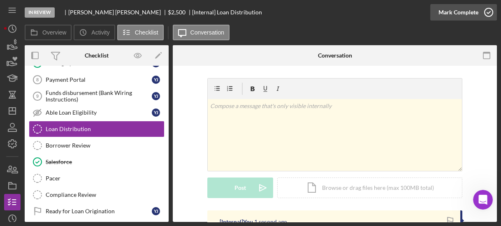
click at [487, 15] on icon "button" at bounding box center [488, 12] width 21 height 21
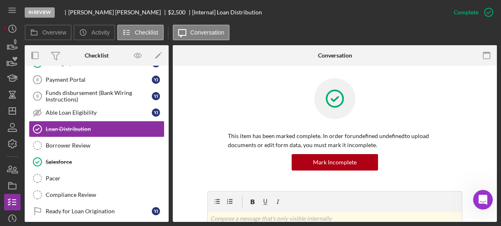
scroll to position [6, 0]
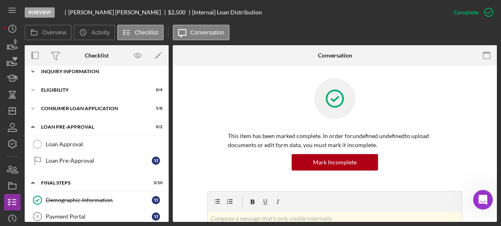
click at [33, 70] on icon "Icon/Expander" at bounding box center [33, 71] width 16 height 16
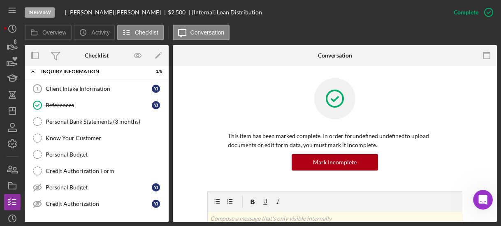
click at [166, 178] on div "Client Intake Information 1 Client Intake Information Y J References References…" at bounding box center [97, 149] width 144 height 136
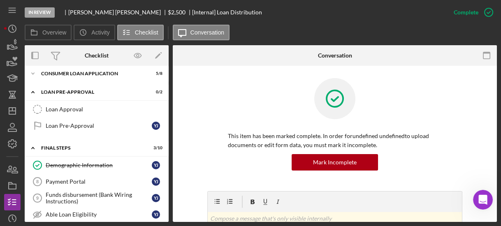
scroll to position [243, 0]
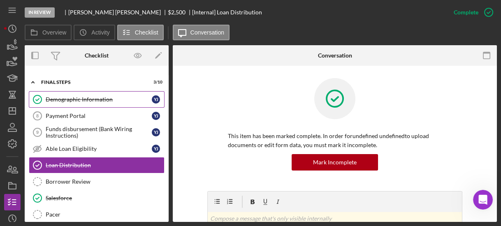
click at [89, 91] on link "Demographic Information Demographic Information Y J" at bounding box center [97, 99] width 136 height 16
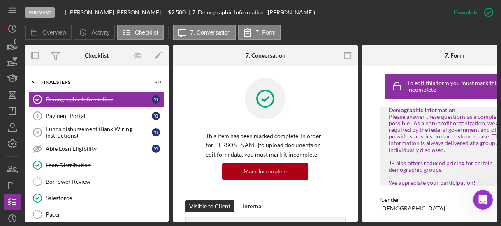
click at [370, 87] on div "To edit this form you must mark this item incomplete Demographic Information Pl…" at bounding box center [454, 144] width 185 height 156
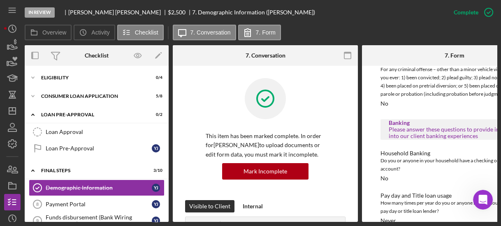
scroll to position [141, 0]
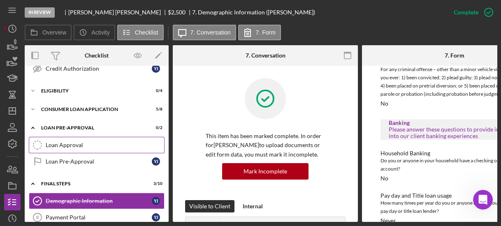
click at [57, 148] on link "Loan Approval Loan Approval" at bounding box center [97, 145] width 136 height 16
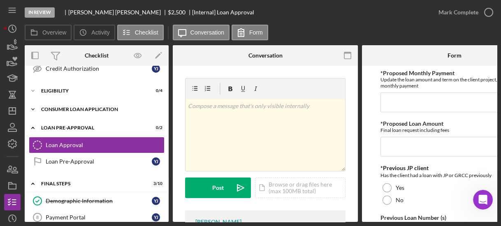
click at [32, 107] on icon "Icon/Expander" at bounding box center [33, 109] width 16 height 16
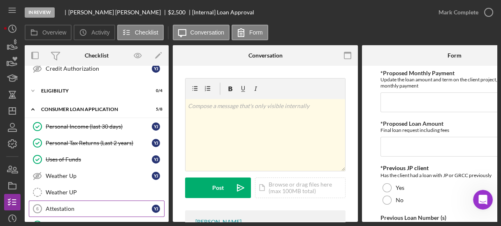
click at [51, 201] on link "Attestation 6 Attestation Y J" at bounding box center [97, 209] width 136 height 16
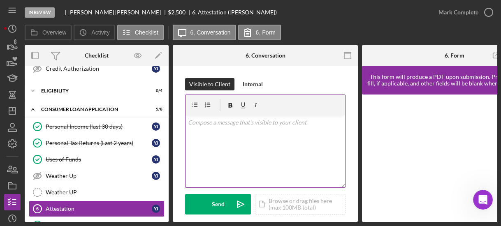
click at [189, 106] on div at bounding box center [206, 105] width 35 height 21
click at [235, 124] on p at bounding box center [265, 122] width 155 height 9
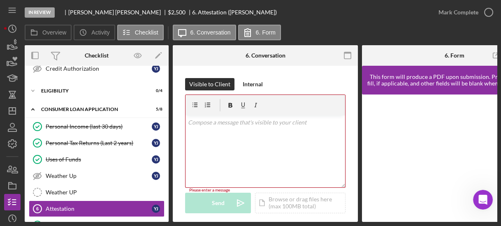
click at [177, 144] on div "Visible to Client Internal v Color teal Color pink Remove color Add row above A…" at bounding box center [265, 216] width 185 height 301
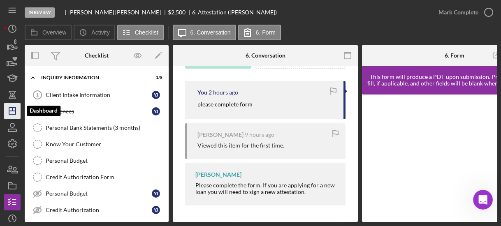
click at [15, 114] on polygon "button" at bounding box center [12, 111] width 7 height 7
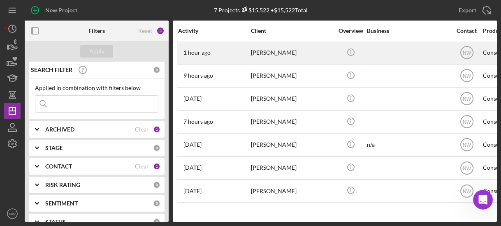
click at [249, 55] on div "1 hour ago [PERSON_NAME]" at bounding box center [214, 53] width 72 height 22
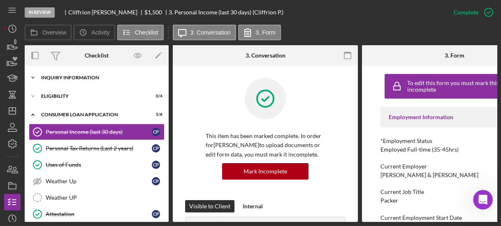
click at [29, 76] on icon "Icon/Expander" at bounding box center [33, 77] width 16 height 16
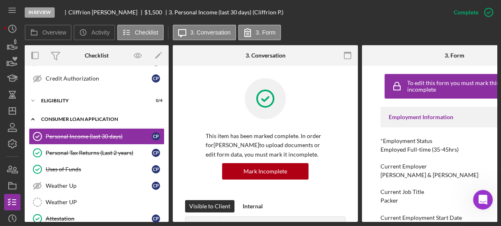
scroll to position [118, 0]
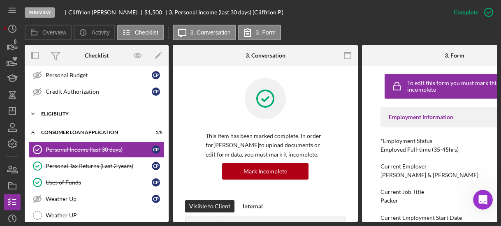
click at [33, 109] on icon "Icon/Expander" at bounding box center [33, 114] width 16 height 16
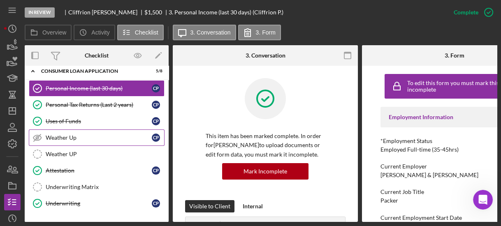
scroll to position [289, 0]
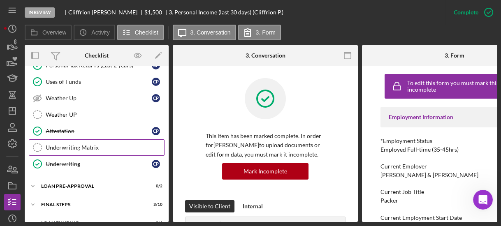
click at [57, 144] on div "Underwriting Matrix" at bounding box center [105, 147] width 118 height 7
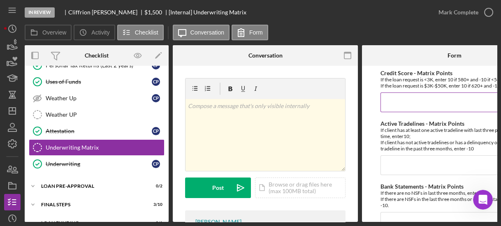
click at [391, 104] on input "Credit Score - Matrix Points" at bounding box center [454, 102] width 148 height 20
type input "10"
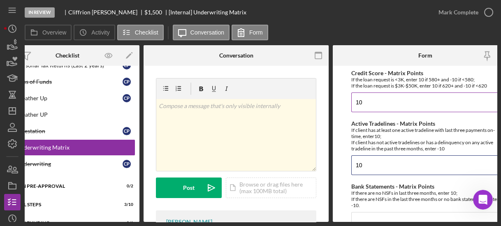
type input "10"
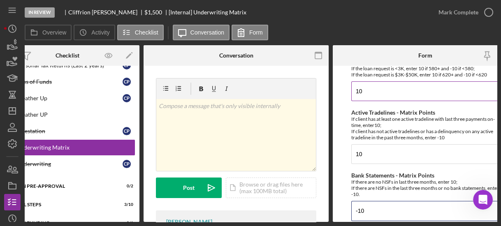
type input "-10"
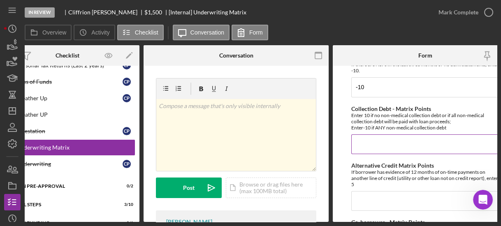
click at [387, 139] on input "Collection Debt - Matrix Points" at bounding box center [425, 144] width 148 height 20
type input "-10"
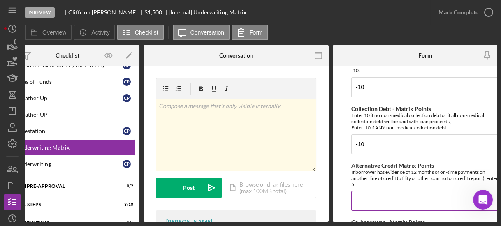
click at [390, 201] on input "Alternative Credit Matrix Points" at bounding box center [425, 201] width 148 height 20
click at [390, 201] on input "0" at bounding box center [425, 201] width 148 height 20
type input "0"
click at [348, 145] on form "Credit Score - Matrix Points If the loan request is <3K, enter 10 if 580+ and -…" at bounding box center [424, 144] width 185 height 156
click at [341, 145] on form "Credit Score - Matrix Points If the loan request is <3K, enter 10 if 580+ and -…" at bounding box center [424, 144] width 185 height 156
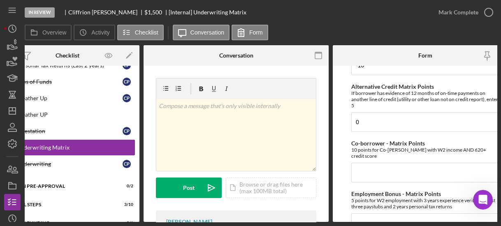
scroll to position [227, 0]
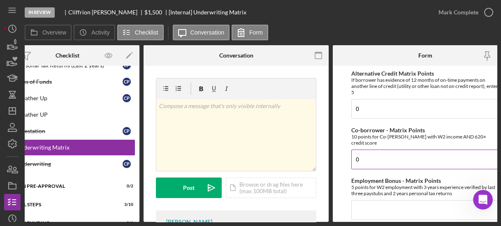
click at [355, 150] on input "0" at bounding box center [425, 160] width 148 height 20
type input "0"
click at [365, 200] on input "Employment Bonus - Matrix Points" at bounding box center [425, 210] width 148 height 20
type input "5"
click at [344, 173] on form "Credit Score - Matrix Points If the loan request is <3K, enter 10 if 580+ and -…" at bounding box center [424, 144] width 185 height 156
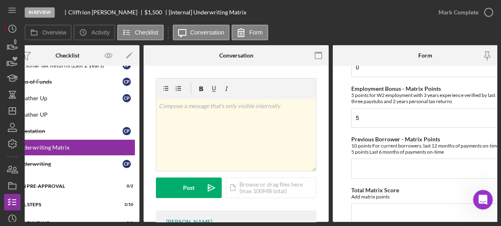
scroll to position [345, 0]
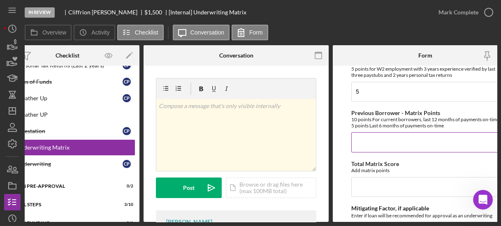
click at [363, 145] on input "Previous Borrower - Matrix Points" at bounding box center [425, 142] width 148 height 20
type input "0"
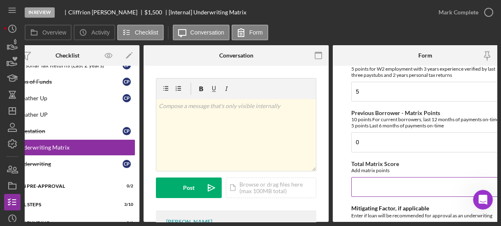
click at [365, 180] on input "Total Matrix Score" at bounding box center [425, 187] width 148 height 20
type input "5"
click at [341, 201] on form "Credit Score - Matrix Points If the loan request is <3K, enter 10 if 580+ and -…" at bounding box center [424, 144] width 185 height 156
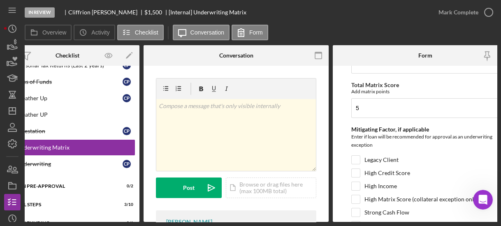
scroll to position [437, 0]
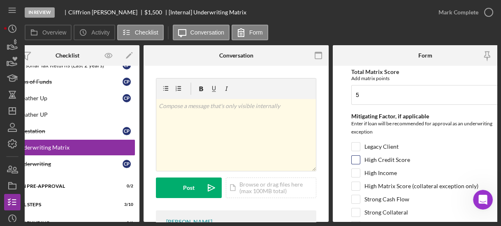
click at [352, 156] on input "High Credit Score" at bounding box center [355, 160] width 8 height 8
checkbox input "true"
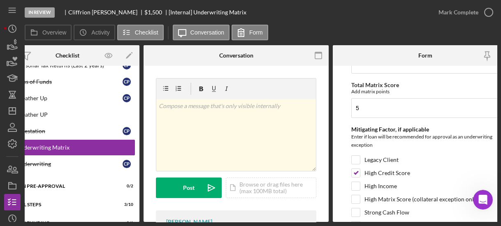
click at [333, 130] on form "Credit Score - Matrix Points If the loan request is <3K, enter 10 if 580+ and -…" at bounding box center [424, 144] width 185 height 156
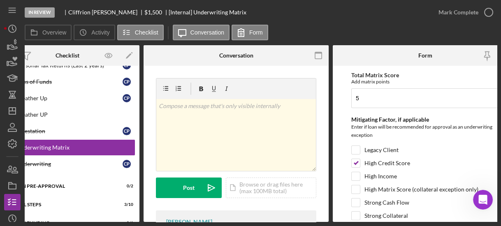
scroll to position [489, 0]
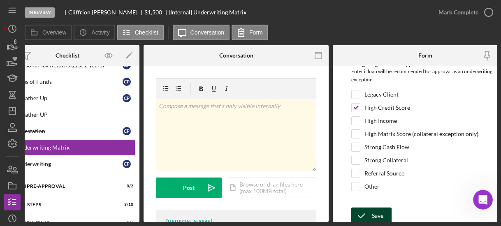
click at [365, 209] on icon "submit" at bounding box center [361, 215] width 21 height 21
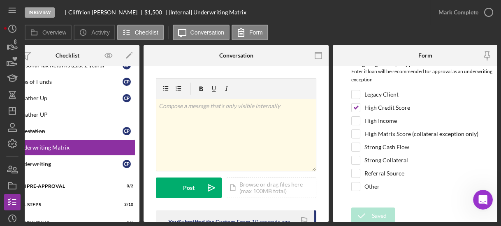
click at [28, 222] on div "In Review [PERSON_NAME] $1,500 $1,500 [Internal] Underwriting Matrix Mark Compl…" at bounding box center [250, 113] width 501 height 226
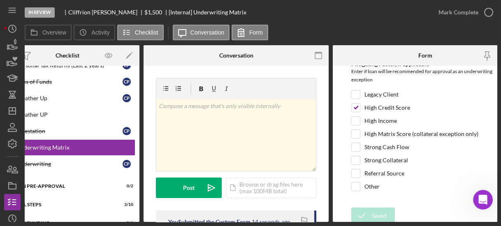
click at [28, 222] on div "In Review [PERSON_NAME] $1,500 $1,500 [Internal] Underwriting Matrix Mark Compl…" at bounding box center [250, 113] width 501 height 226
drag, startPoint x: 28, startPoint y: 222, endPoint x: 38, endPoint y: 222, distance: 9.5
click at [38, 222] on div "In Review [PERSON_NAME] $1,500 $1,500 [Internal] Underwriting Matrix Mark Compl…" at bounding box center [250, 113] width 501 height 226
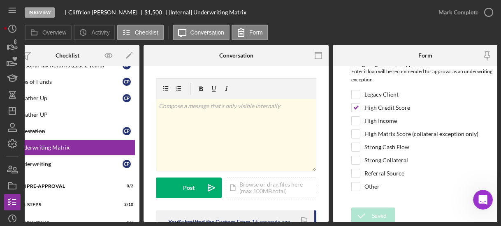
click at [38, 222] on div "In Review [PERSON_NAME] $1,500 $1,500 [Internal] Underwriting Matrix Mark Compl…" at bounding box center [250, 113] width 501 height 226
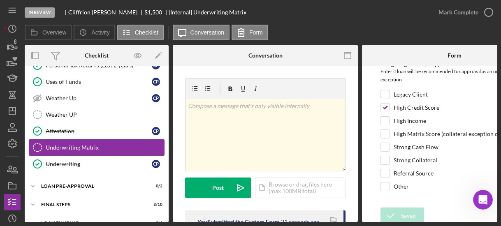
click at [33, 142] on icon "Underwriting Matrix" at bounding box center [37, 147] width 21 height 21
click at [35, 141] on icon "Underwriting Matrix" at bounding box center [37, 147] width 21 height 21
click at [48, 144] on div "Underwriting Matrix" at bounding box center [105, 147] width 118 height 7
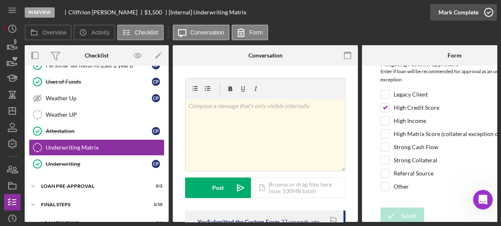
click at [489, 12] on icon "button" at bounding box center [488, 12] width 21 height 21
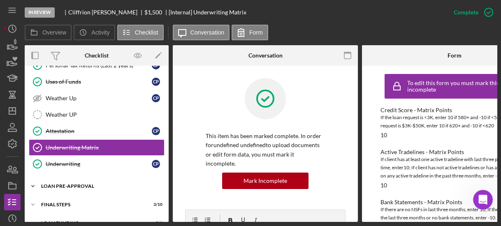
click at [33, 178] on icon "Icon/Expander" at bounding box center [33, 186] width 16 height 16
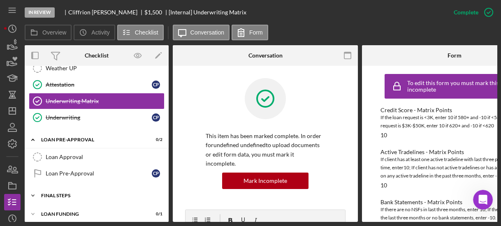
click at [31, 187] on icon "Icon/Expander" at bounding box center [33, 195] width 16 height 16
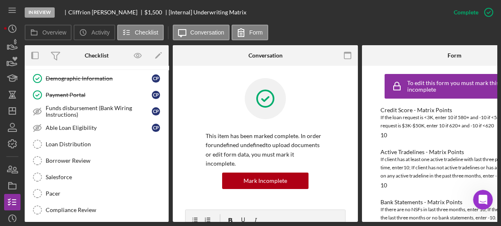
scroll to position [501, 0]
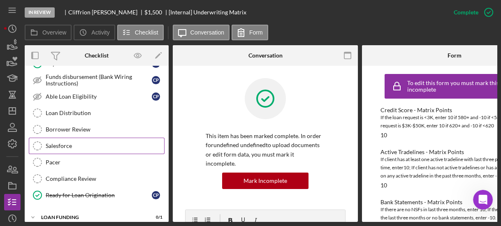
click at [90, 143] on div "Salesforce" at bounding box center [105, 146] width 118 height 7
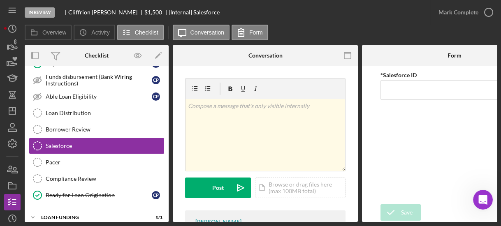
scroll to position [367, 0]
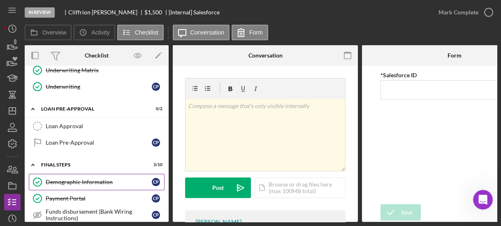
click at [60, 179] on div "Demographic Information" at bounding box center [99, 182] width 106 height 7
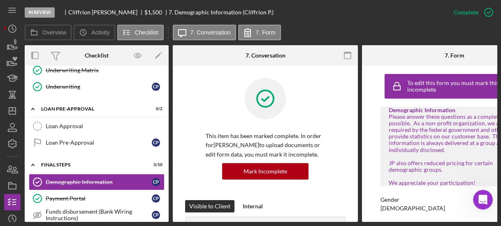
click at [374, 115] on div "To edit this form you must mark this item incomplete Demographic Information Pl…" at bounding box center [454, 144] width 185 height 156
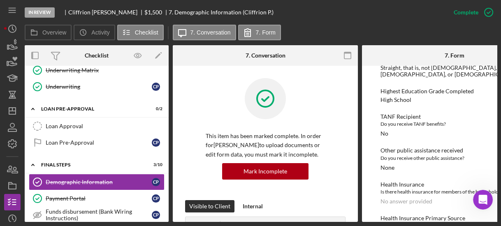
scroll to position [617, 0]
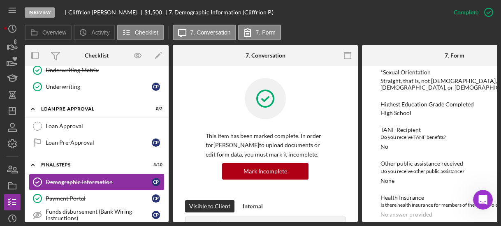
click at [366, 124] on div "To edit this form you must mark this item incomplete Demographic Information Pl…" at bounding box center [454, 144] width 185 height 156
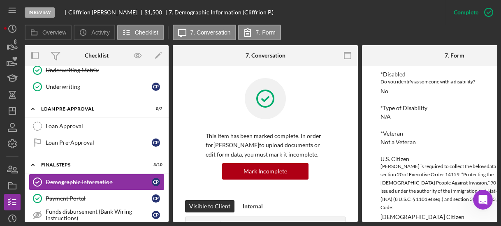
scroll to position [354, 0]
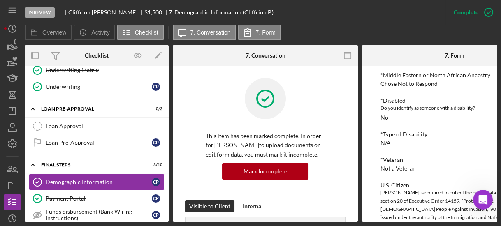
click at [371, 146] on div "To edit this form you must mark this item incomplete Demographic Information Pl…" at bounding box center [454, 144] width 185 height 156
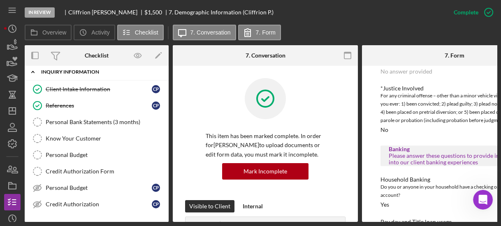
scroll to position [3, 0]
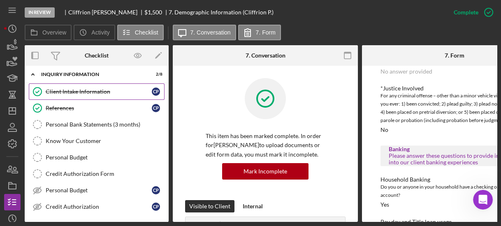
click at [110, 88] on div "Client Intake Information" at bounding box center [99, 91] width 106 height 7
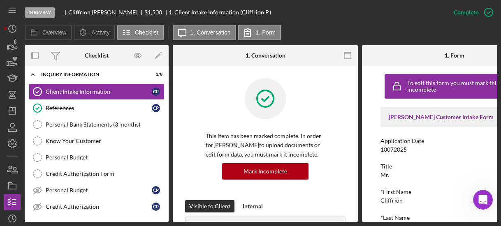
click at [372, 117] on div "To edit this form you must mark this item incomplete [PERSON_NAME] Customer Int…" at bounding box center [454, 144] width 185 height 156
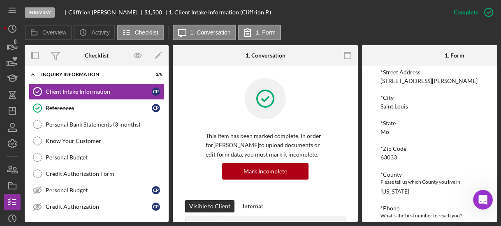
scroll to position [197, 0]
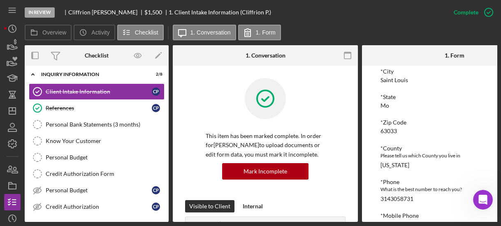
click at [371, 134] on div "To edit this form you must mark this item incomplete [PERSON_NAME] Customer Int…" at bounding box center [454, 144] width 185 height 156
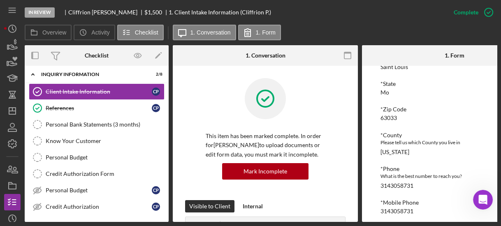
click at [373, 130] on div "To edit this form you must mark this item incomplete [PERSON_NAME] Customer Int…" at bounding box center [454, 144] width 185 height 156
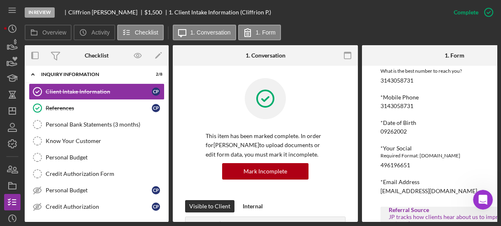
scroll to position [263, 0]
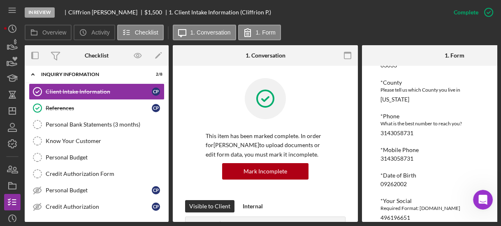
click at [369, 121] on div "To edit this form you must mark this item incomplete [PERSON_NAME] Customer Int…" at bounding box center [454, 144] width 185 height 156
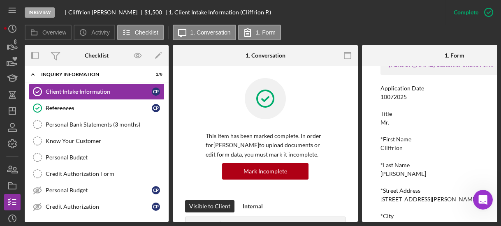
scroll to position [0, 0]
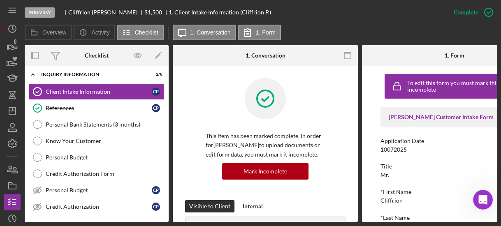
click at [166, 212] on div "Client Intake Information Client Intake Information C P References References C…" at bounding box center [97, 151] width 144 height 136
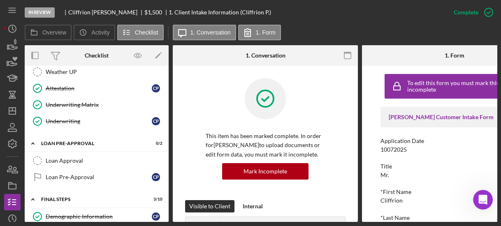
scroll to position [345, 0]
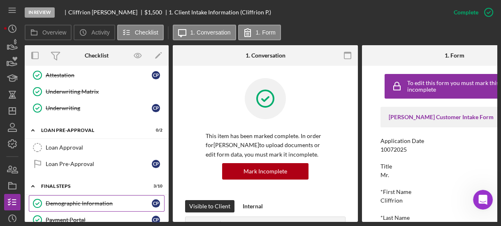
click at [84, 200] on div "Demographic Information" at bounding box center [99, 203] width 106 height 7
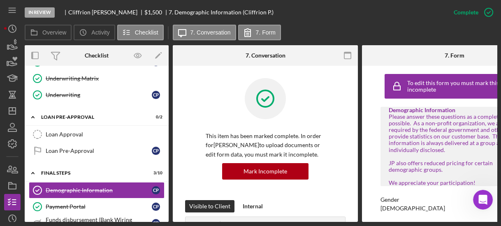
scroll to position [398, 0]
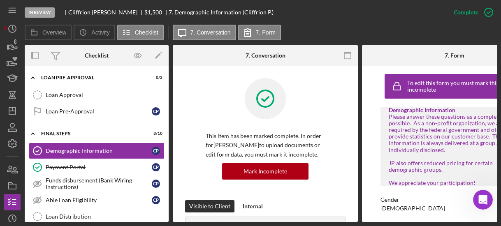
click at [376, 159] on div "To edit this form you must mark this item incomplete Demographic Information Pl…" at bounding box center [454, 144] width 185 height 156
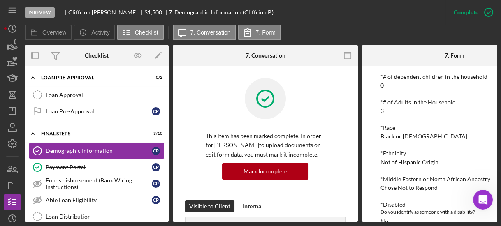
scroll to position [501, 0]
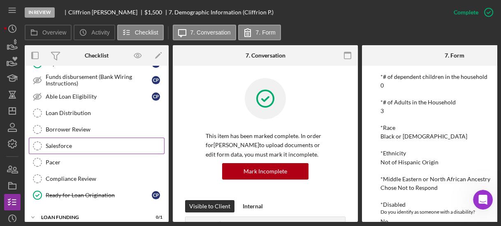
click at [73, 143] on link "Salesforce Salesforce" at bounding box center [97, 146] width 136 height 16
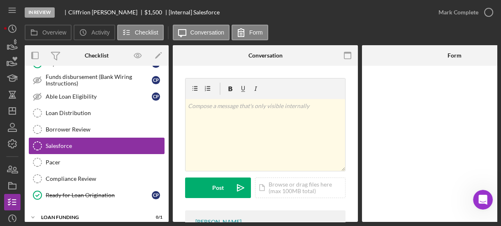
scroll to position [501, 0]
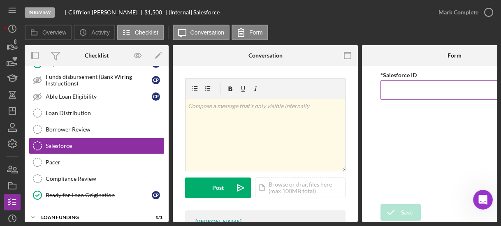
paste input "a0wPC000002QU2vYAG"
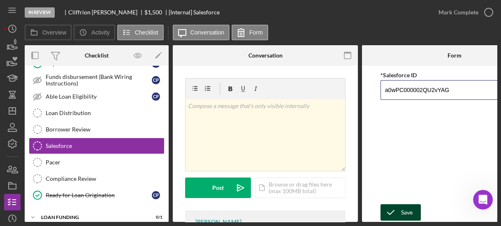
type input "a0wPC000002QU2vYAG"
click at [403, 210] on div "Save" at bounding box center [407, 212] width 12 height 16
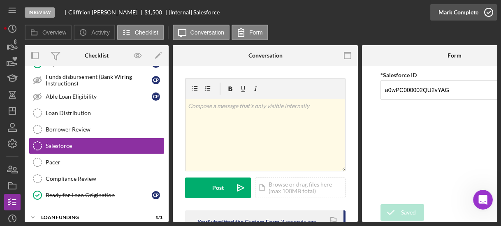
click at [486, 15] on icon "button" at bounding box center [488, 12] width 21 height 21
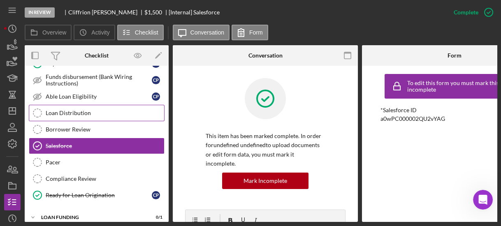
click at [66, 110] on div "Loan Distribution" at bounding box center [105, 113] width 118 height 7
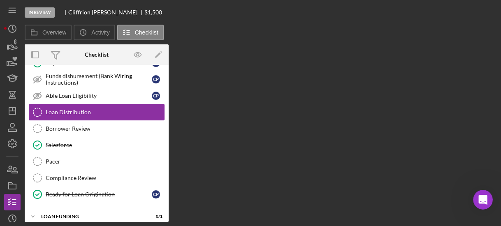
scroll to position [499, 0]
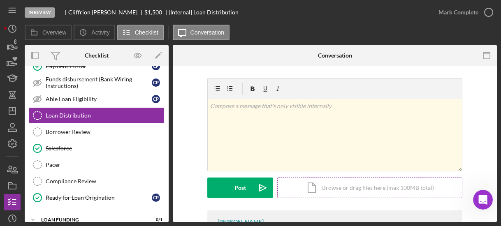
click at [289, 189] on div "Icon/Document Browse or drag files here (max 100MB total) Tap to choose files o…" at bounding box center [369, 188] width 185 height 21
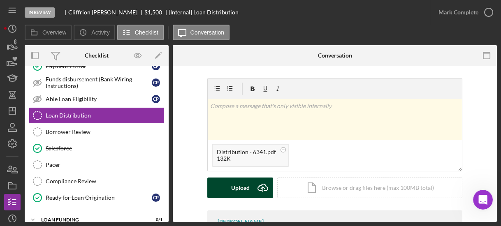
click at [234, 184] on div "Upload" at bounding box center [240, 188] width 18 height 21
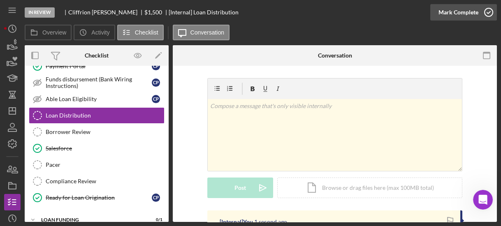
click at [488, 14] on icon "button" at bounding box center [488, 12] width 21 height 21
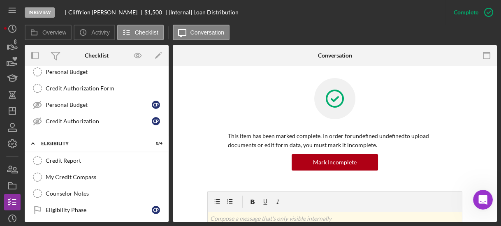
scroll to position [0, 0]
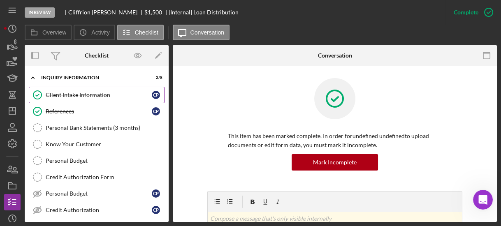
click at [103, 94] on div "Client Intake Information" at bounding box center [99, 95] width 106 height 7
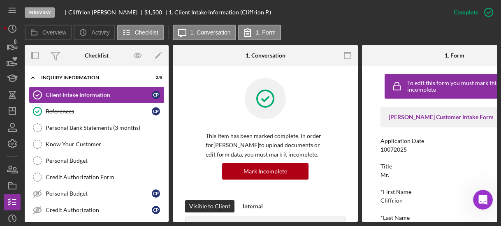
click at [360, 129] on div "Overview Internal Workflow Stage In Review Icon/Dropdown Arrow Archive (can una…" at bounding box center [261, 133] width 472 height 177
click at [375, 134] on div "To edit this form you must mark this item incomplete [PERSON_NAME] Customer Int…" at bounding box center [454, 144] width 185 height 156
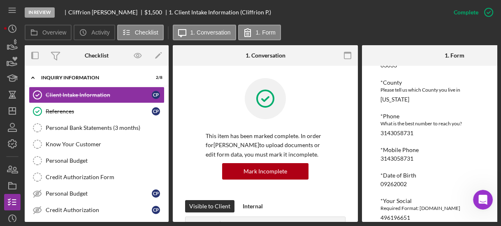
scroll to position [276, 0]
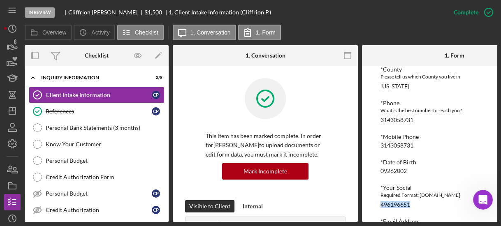
drag, startPoint x: 378, startPoint y: 202, endPoint x: 416, endPoint y: 200, distance: 38.3
click at [416, 200] on div "To edit this form you must mark this item incomplete [PERSON_NAME] Customer Int…" at bounding box center [454, 144] width 185 height 156
copy div "496196651"
click at [170, 178] on div "Overview Internal Workflow Stage In Review Icon/Dropdown Arrow Archive (can una…" at bounding box center [261, 133] width 472 height 177
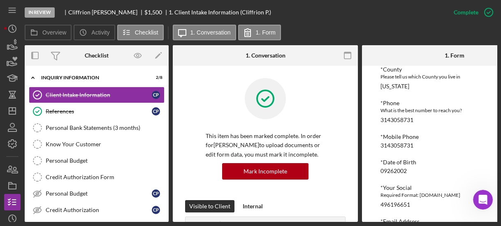
click at [163, 162] on div "Client Intake Information Client Intake Information C P References References C…" at bounding box center [97, 155] width 144 height 136
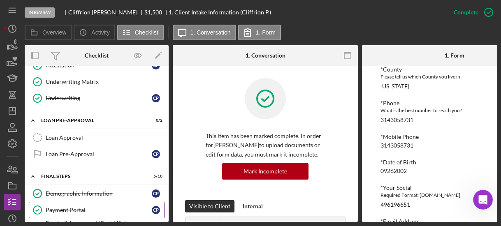
scroll to position [408, 0]
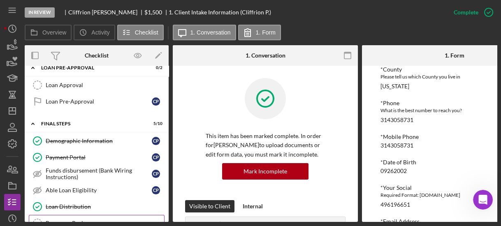
click at [111, 220] on div "Borrower Review" at bounding box center [105, 223] width 118 height 7
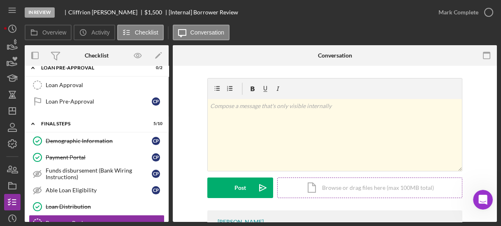
click at [300, 182] on div "Icon/Document Browse or drag files here (max 100MB total) Tap to choose files o…" at bounding box center [369, 188] width 185 height 21
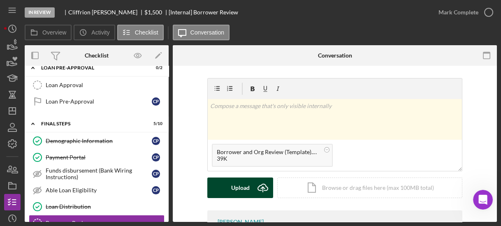
click at [249, 187] on button "Upload Icon/Upload" at bounding box center [240, 188] width 66 height 21
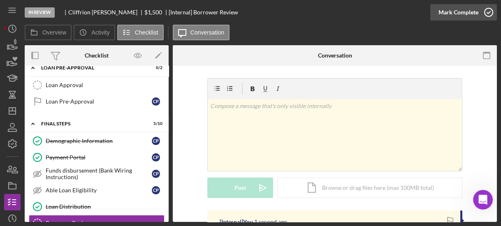
click at [494, 14] on icon "button" at bounding box center [488, 12] width 21 height 21
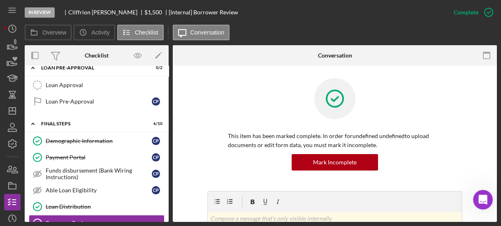
click at [165, 216] on div "Demographic Information Demographic Information C P Payment Portal Payment Port…" at bounding box center [97, 217] width 144 height 169
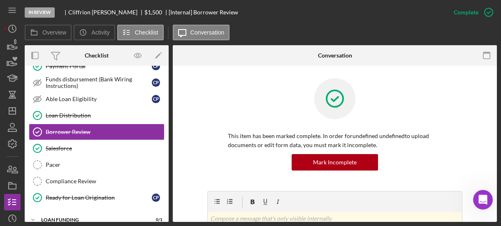
click at [166, 90] on div "Demographic Information Demographic Information C P Payment Portal Payment Port…" at bounding box center [97, 126] width 144 height 169
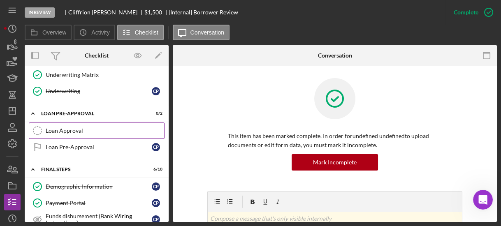
click at [84, 127] on div "Loan Approval" at bounding box center [105, 130] width 118 height 7
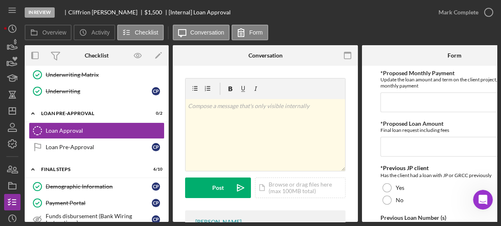
scroll to position [228, 0]
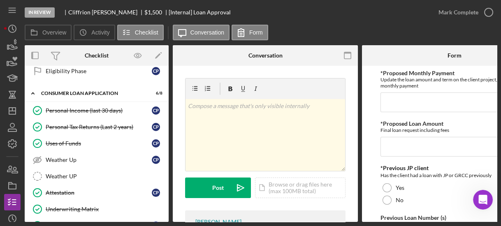
click at [166, 74] on div "Credit Report Credit Report My Credit Compass My Credit Compass Counselor Notes…" at bounding box center [97, 49] width 144 height 70
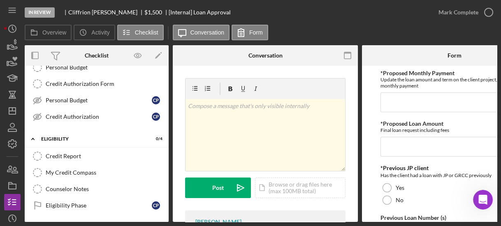
scroll to position [0, 0]
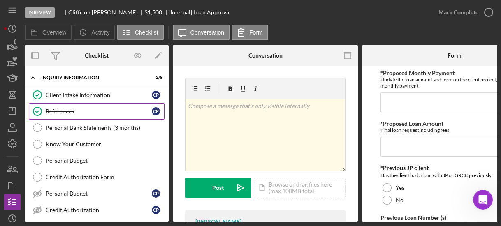
click at [120, 111] on div "References" at bounding box center [99, 111] width 106 height 7
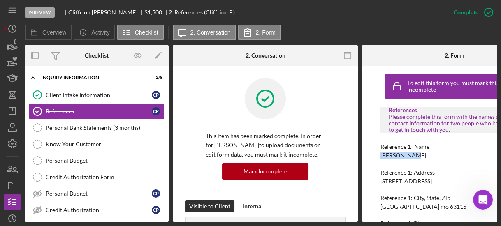
drag, startPoint x: 375, startPoint y: 153, endPoint x: 411, endPoint y: 151, distance: 35.4
click at [411, 151] on div "To edit this form you must mark this item incomplete References Please complete…" at bounding box center [454, 144] width 185 height 156
copy div "[PERSON_NAME]"
click at [362, 197] on div "To edit this form you must mark this item incomplete References Please complete…" at bounding box center [454, 144] width 185 height 156
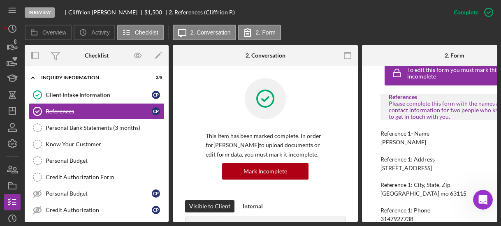
scroll to position [39, 0]
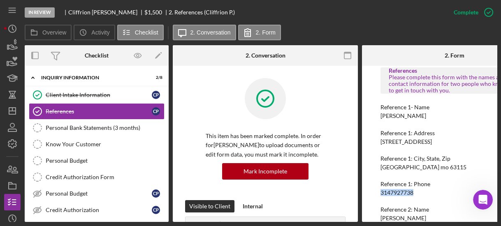
drag, startPoint x: 375, startPoint y: 194, endPoint x: 428, endPoint y: 189, distance: 52.8
click at [428, 189] on div "To edit this form you must mark this item incomplete References Please complete…" at bounding box center [454, 144] width 185 height 156
copy div "3147927738"
click at [363, 182] on div "To edit this form you must mark this item incomplete References Please complete…" at bounding box center [454, 144] width 185 height 156
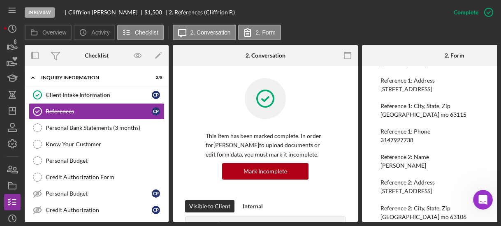
scroll to position [105, 0]
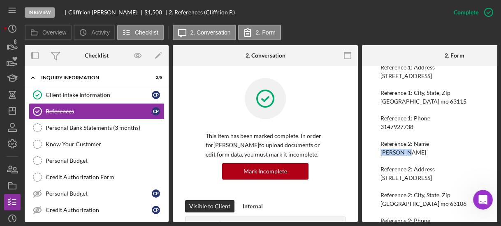
drag, startPoint x: 375, startPoint y: 152, endPoint x: 409, endPoint y: 153, distance: 34.1
click at [409, 153] on div "To edit this form you must mark this item incomplete References Please complete…" at bounding box center [454, 144] width 185 height 156
copy div "[PERSON_NAME]"
click at [367, 182] on div "To edit this form you must mark this item incomplete References Please complete…" at bounding box center [454, 144] width 185 height 156
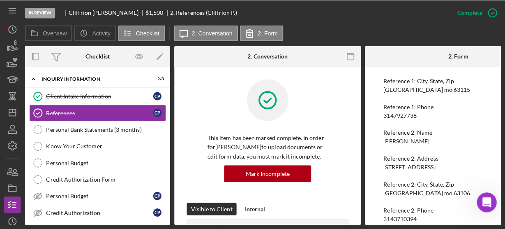
scroll to position [130, 0]
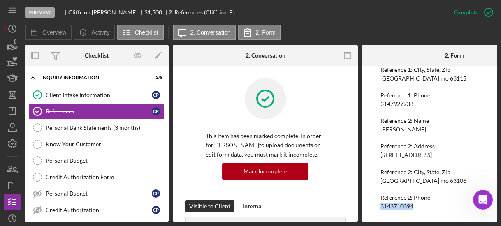
drag, startPoint x: 376, startPoint y: 201, endPoint x: 421, endPoint y: 200, distance: 45.2
click at [421, 200] on div "To edit this form you must mark this item incomplete References Please complete…" at bounding box center [454, 144] width 185 height 156
copy div "3143710394"
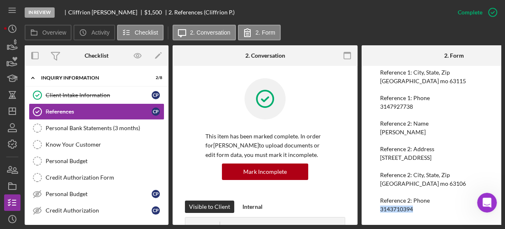
scroll to position [128, 0]
click at [164, 219] on div "Client Intake Information Client Intake Information C P References References C…" at bounding box center [97, 155] width 144 height 136
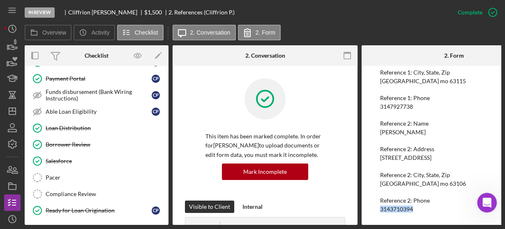
scroll to position [499, 0]
